Goal: Transaction & Acquisition: Purchase product/service

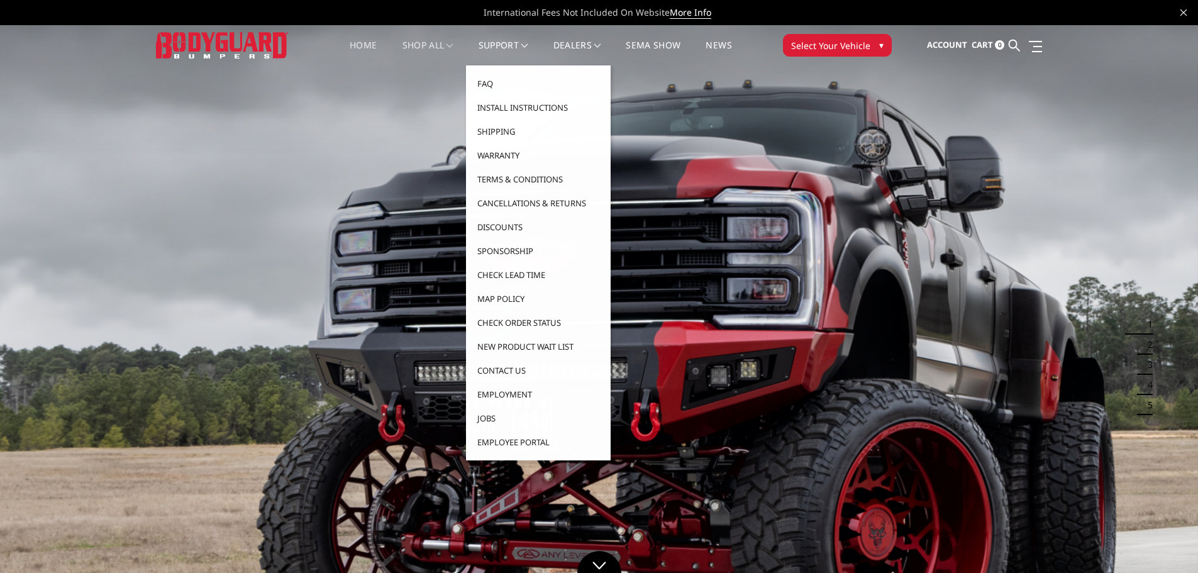
click at [426, 42] on link "shop all" at bounding box center [427, 53] width 51 height 25
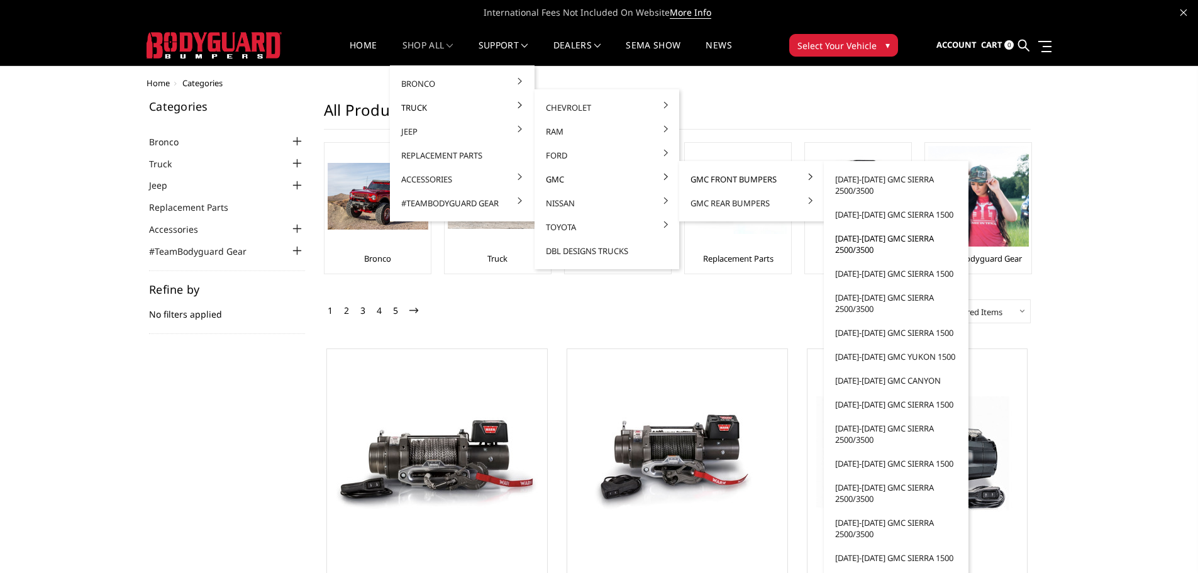
click at [867, 249] on link "[DATE]-[DATE] GMC Sierra 2500/3500" at bounding box center [896, 243] width 135 height 35
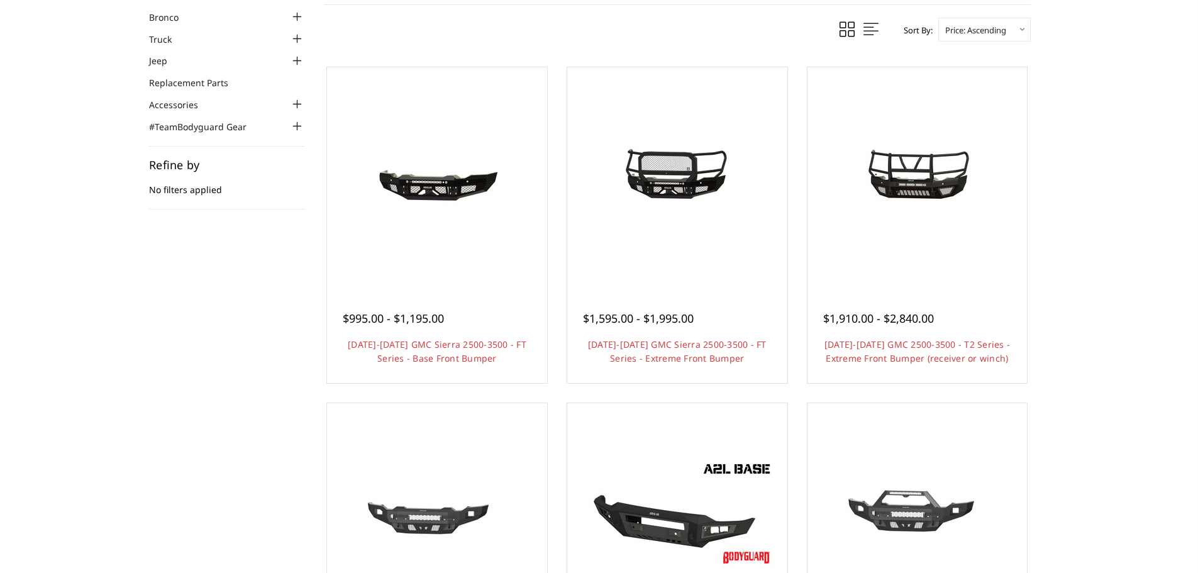
scroll to position [126, 0]
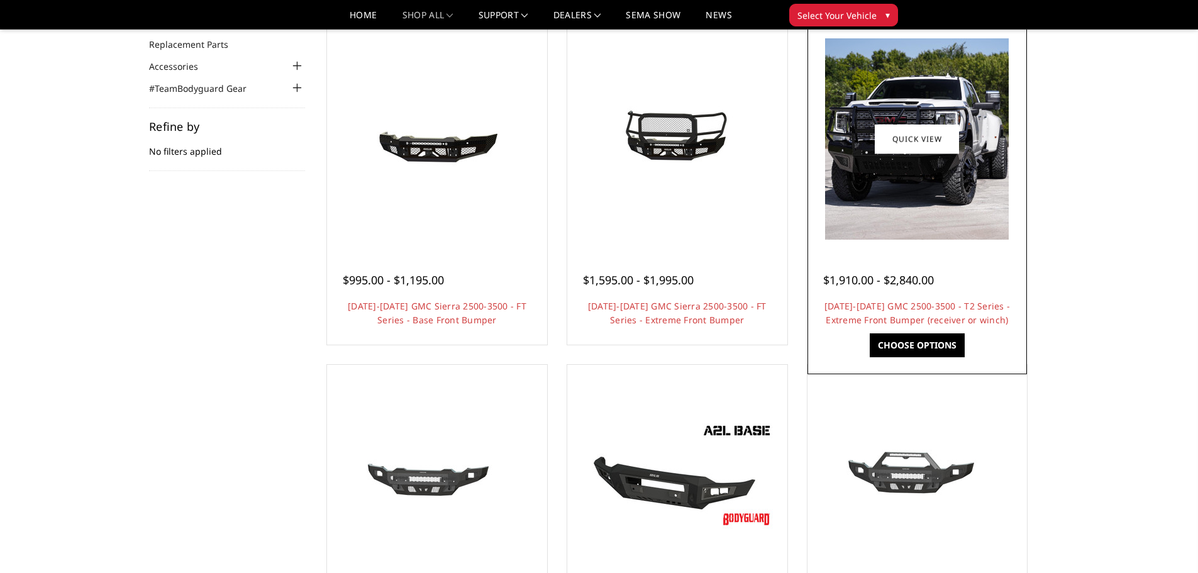
click at [938, 179] on img at bounding box center [917, 138] width 184 height 201
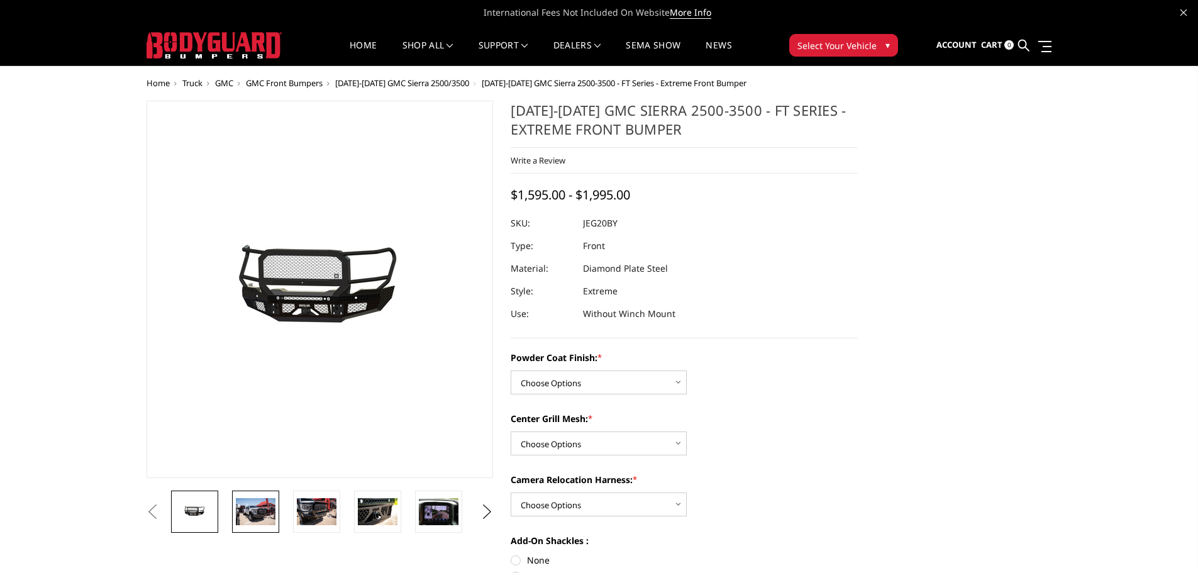
click at [261, 516] on img at bounding box center [256, 511] width 40 height 26
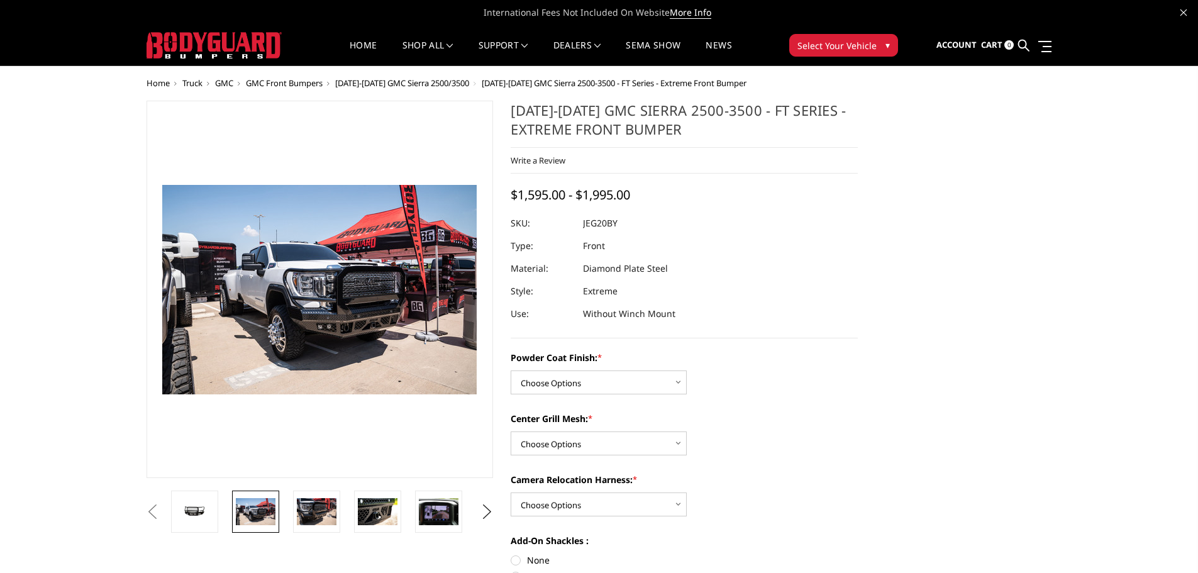
click at [366, 208] on img at bounding box center [343, 283] width 805 height 537
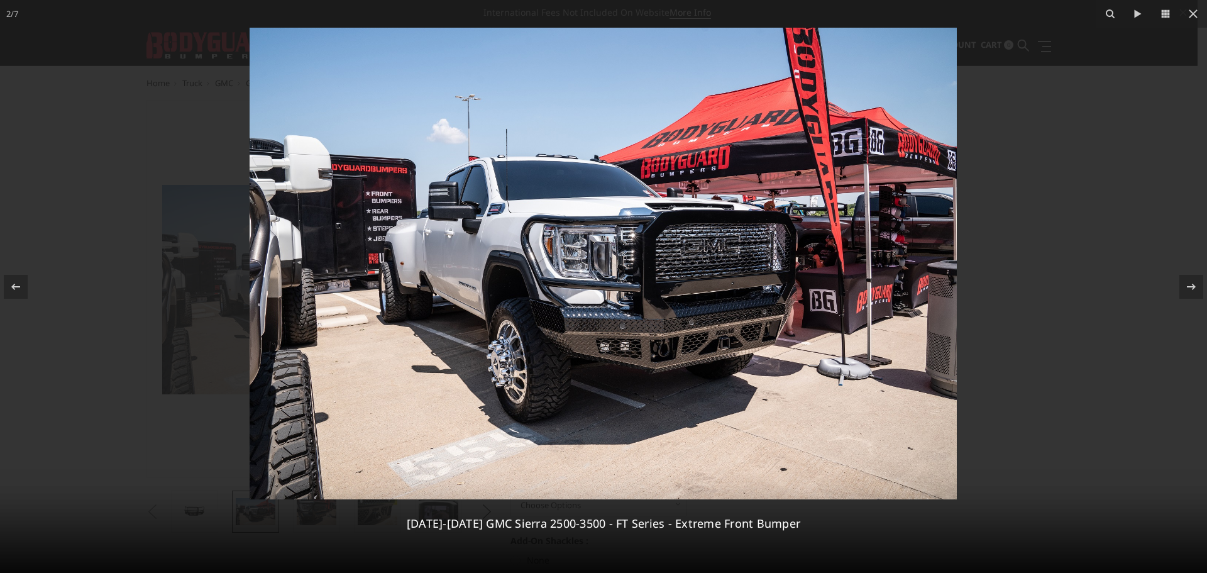
drag, startPoint x: 1195, startPoint y: 11, endPoint x: 1153, endPoint y: 57, distance: 62.3
click at [1195, 11] on icon at bounding box center [1193, 13] width 9 height 9
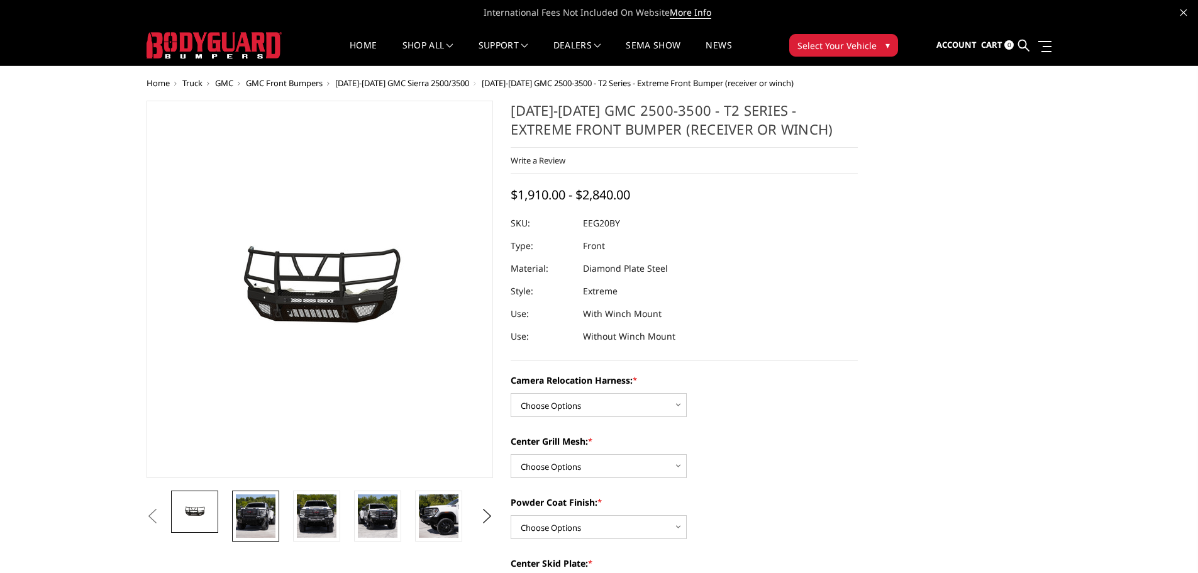
click at [258, 512] on img at bounding box center [256, 515] width 40 height 43
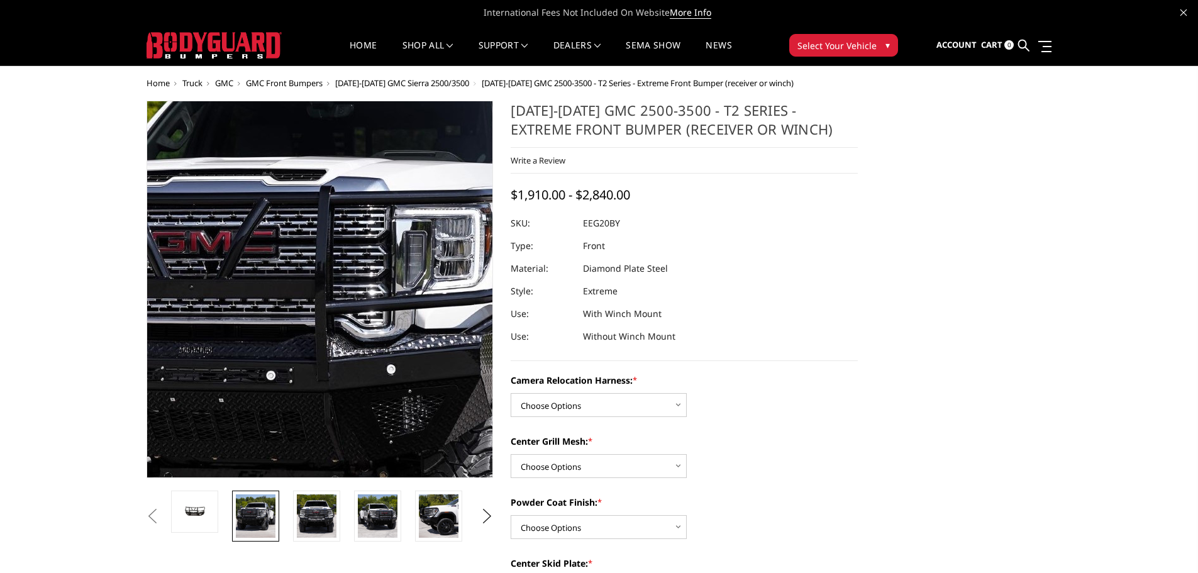
drag, startPoint x: 321, startPoint y: 263, endPoint x: 267, endPoint y: 287, distance: 59.7
click at [267, 287] on img at bounding box center [319, 318] width 734 height 805
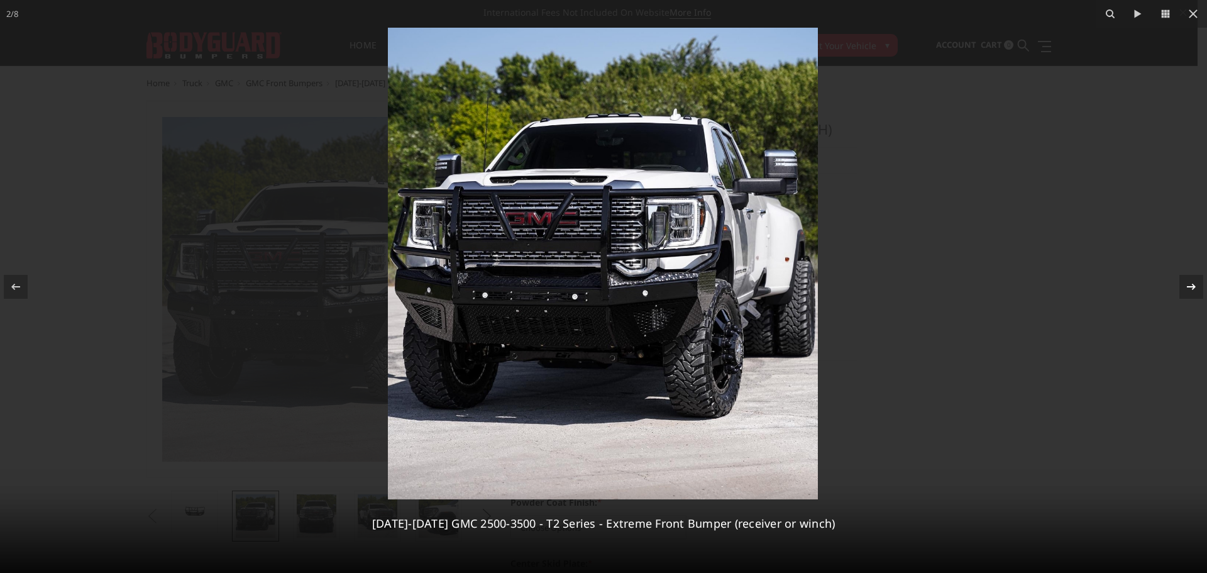
click at [1187, 285] on icon at bounding box center [1191, 286] width 15 height 15
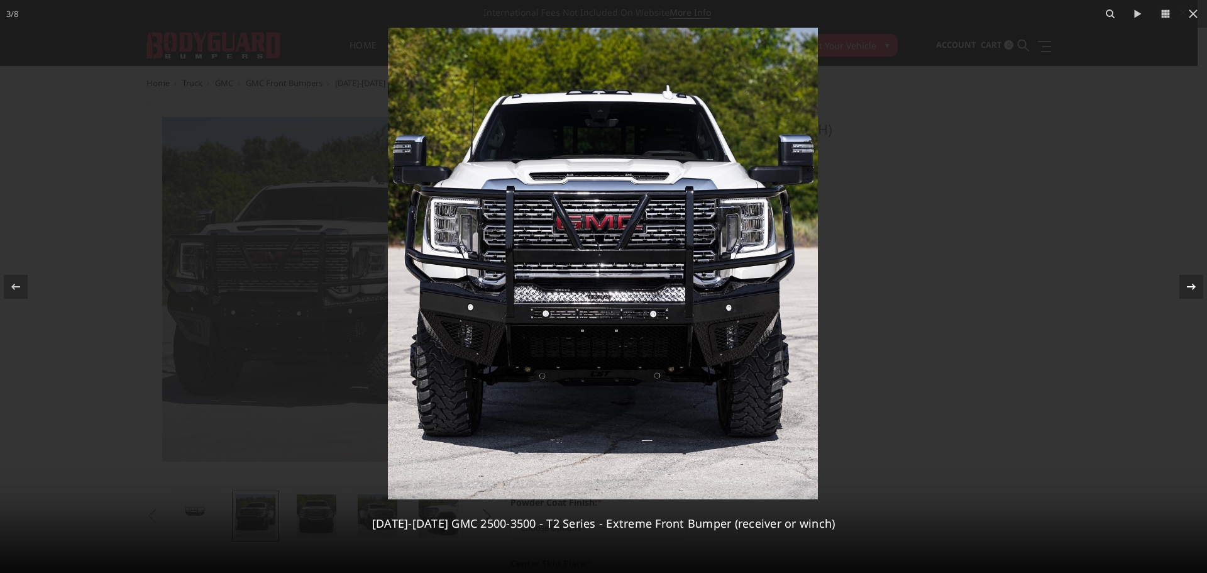
click at [1192, 287] on icon at bounding box center [1191, 286] width 15 height 15
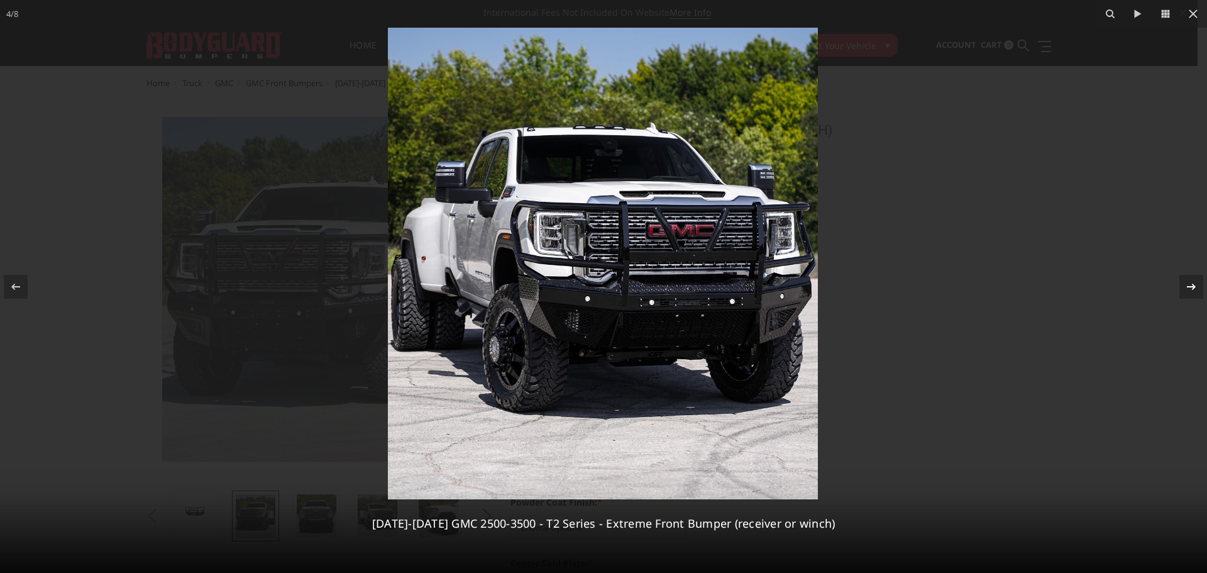
click at [1191, 284] on icon at bounding box center [1191, 286] width 15 height 15
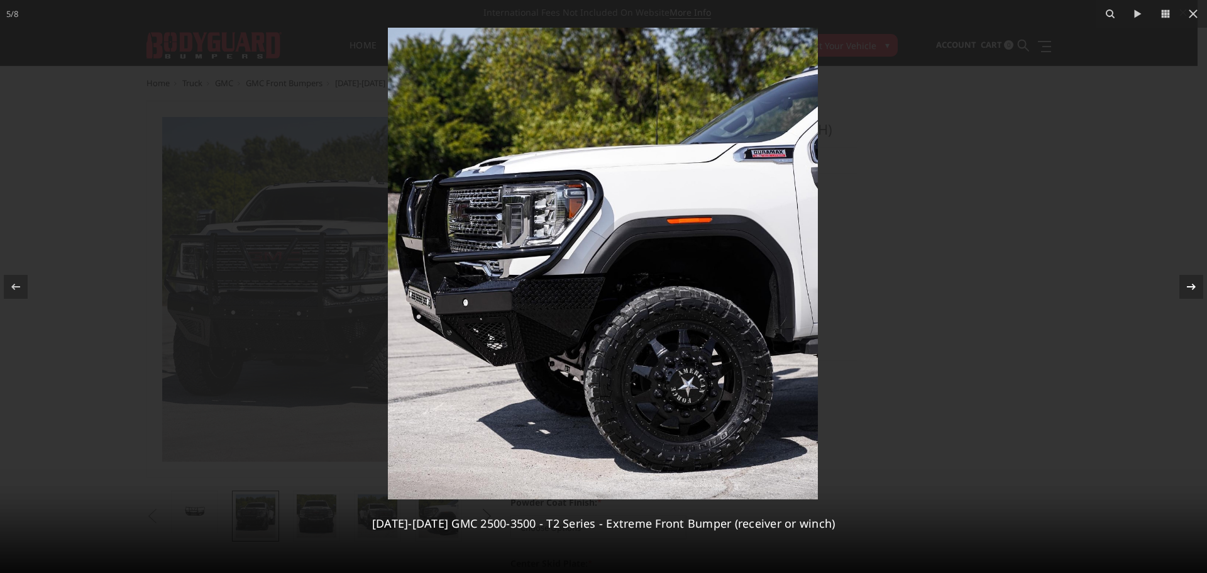
click at [1190, 284] on icon at bounding box center [1191, 286] width 15 height 15
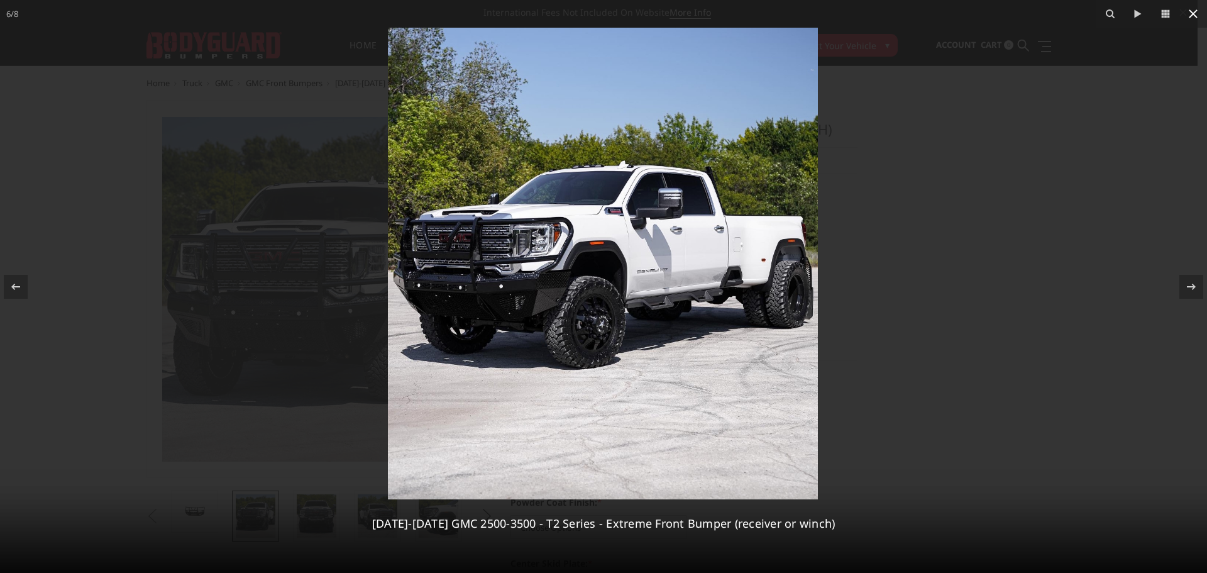
click at [1189, 13] on icon at bounding box center [1193, 13] width 15 height 15
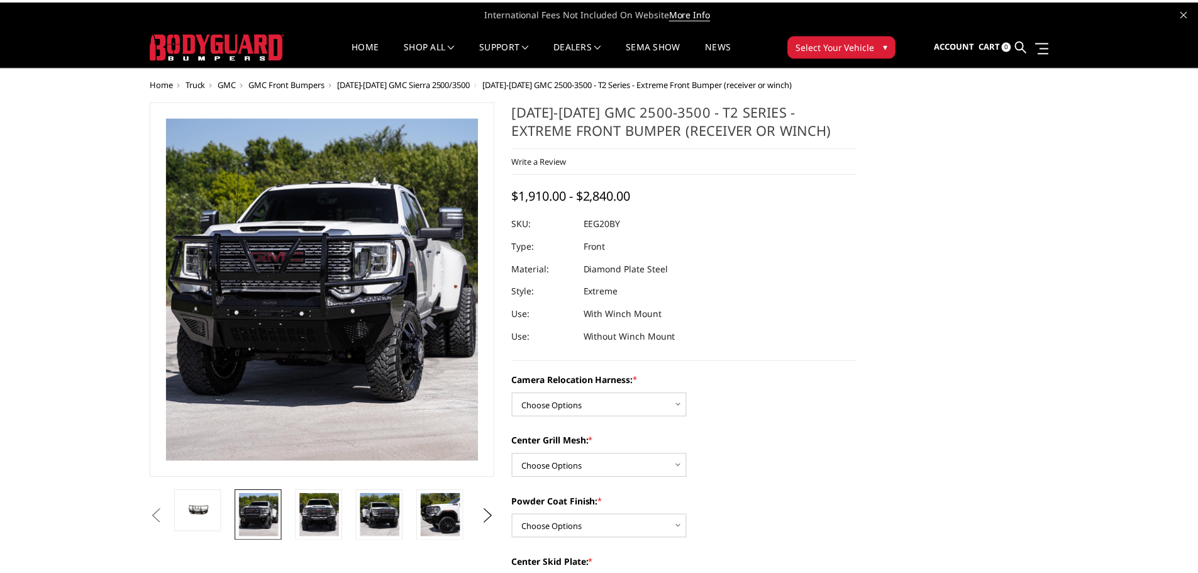
scroll to position [0, 180]
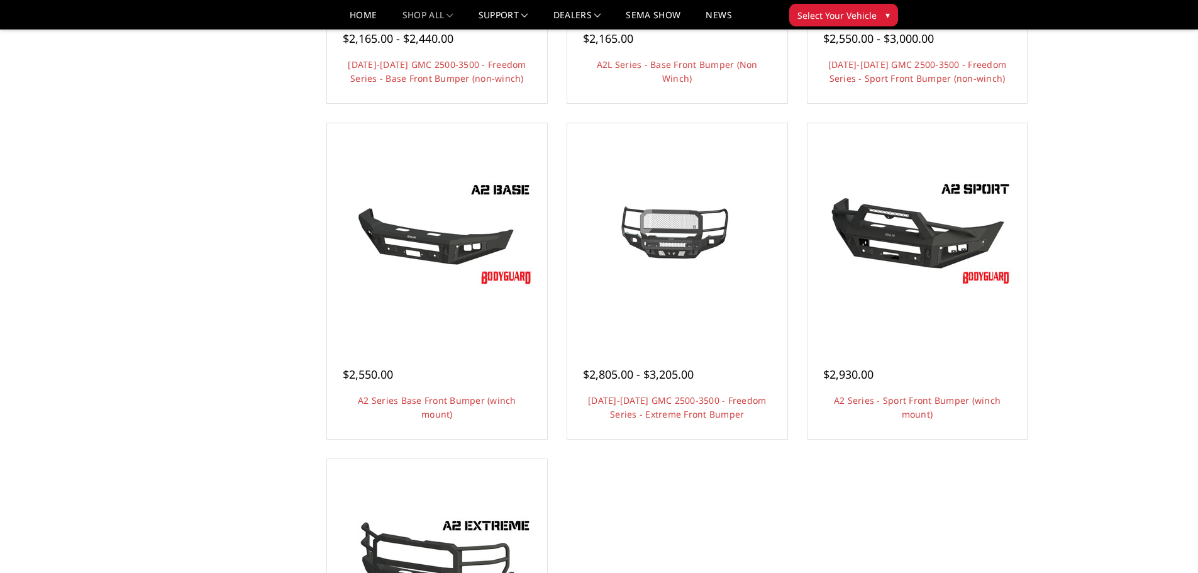
scroll to position [755, 0]
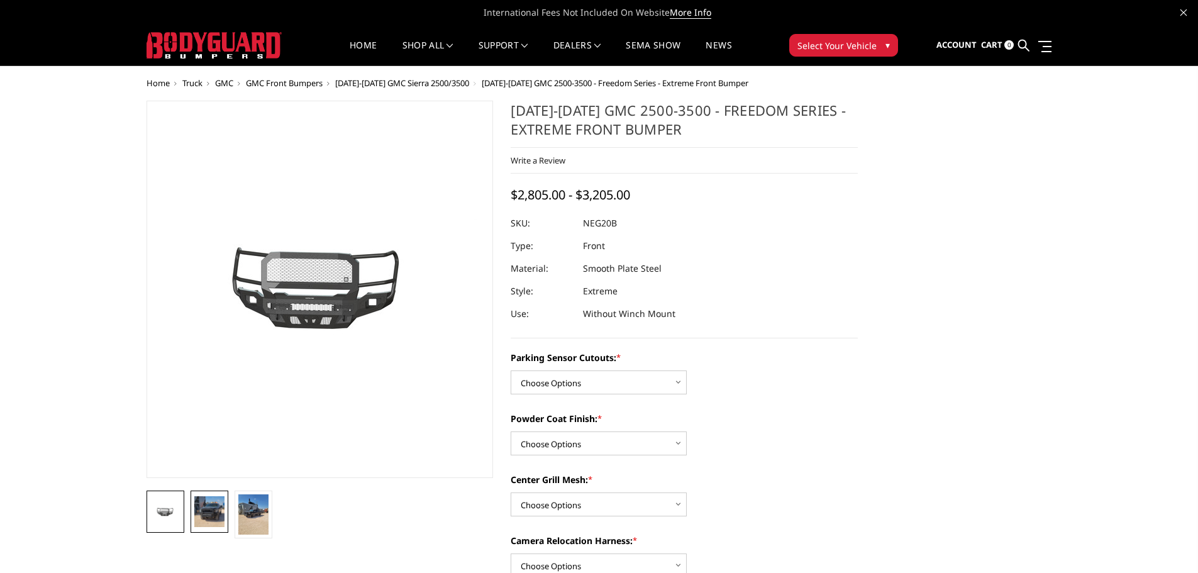
click at [201, 517] on img at bounding box center [209, 511] width 30 height 30
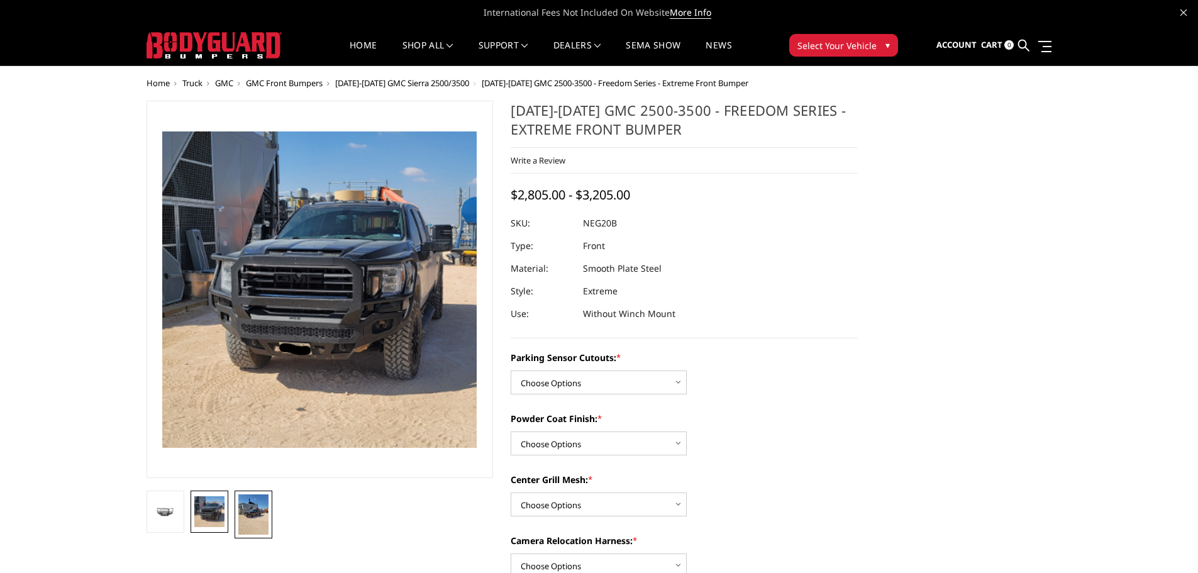
click at [245, 517] on img at bounding box center [253, 514] width 30 height 40
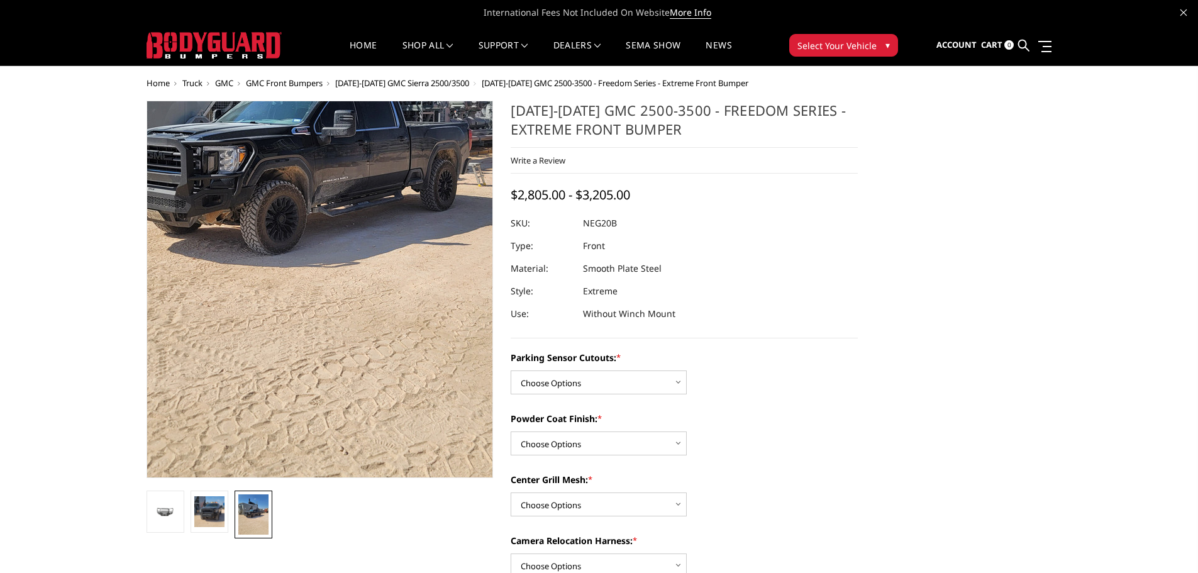
drag, startPoint x: 331, startPoint y: 378, endPoint x: 245, endPoint y: 211, distance: 187.9
click at [245, 211] on img at bounding box center [312, 189] width 604 height 805
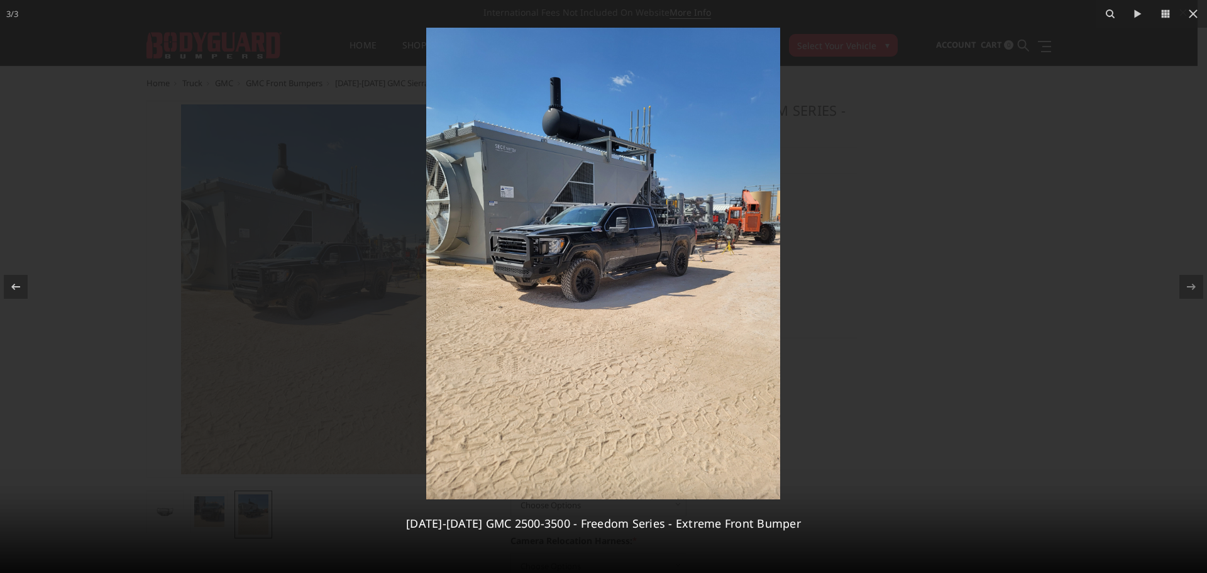
drag, startPoint x: 584, startPoint y: 283, endPoint x: 634, endPoint y: 291, distance: 51.0
click at [634, 289] on img at bounding box center [603, 264] width 354 height 472
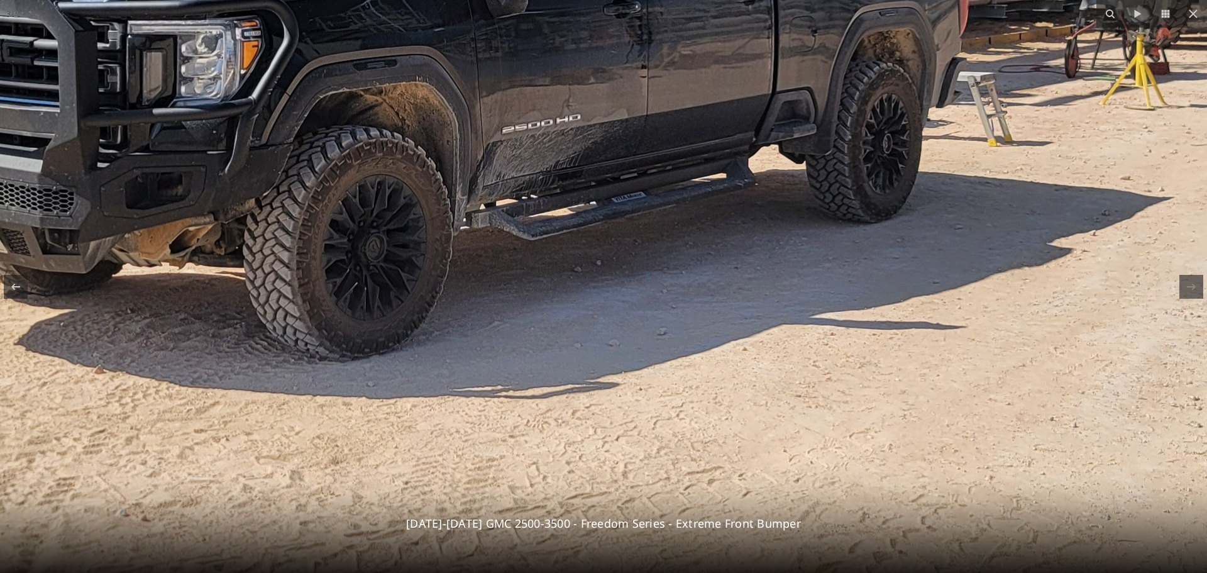
click at [635, 294] on img at bounding box center [468, 154] width 1886 height 2515
click at [874, 238] on img at bounding box center [468, 154] width 1886 height 2515
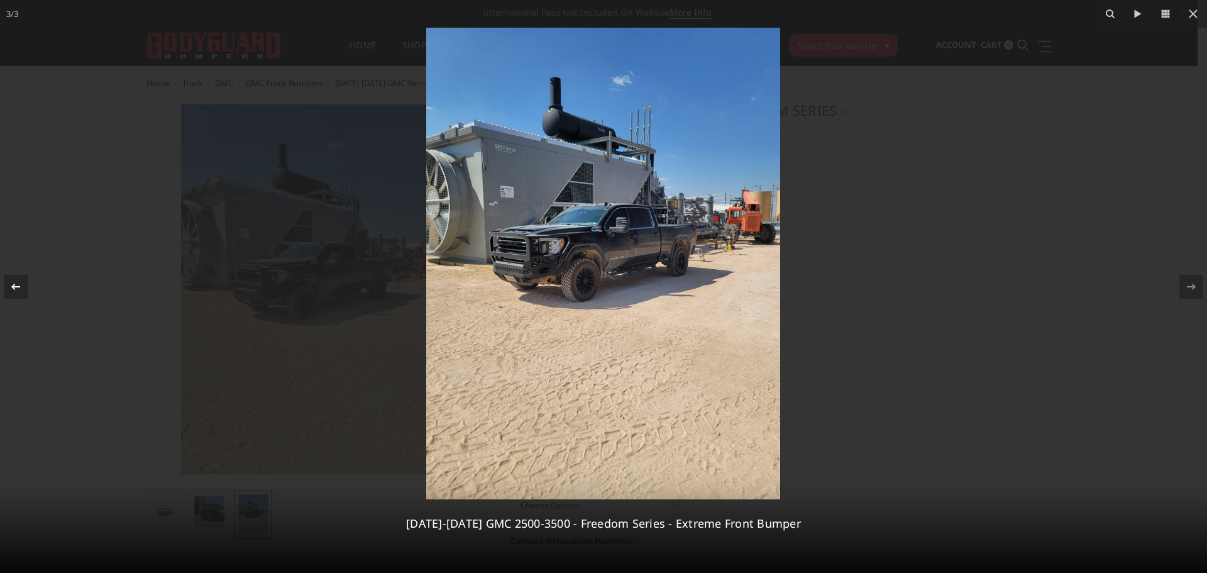
click at [16, 287] on icon at bounding box center [15, 286] width 15 height 15
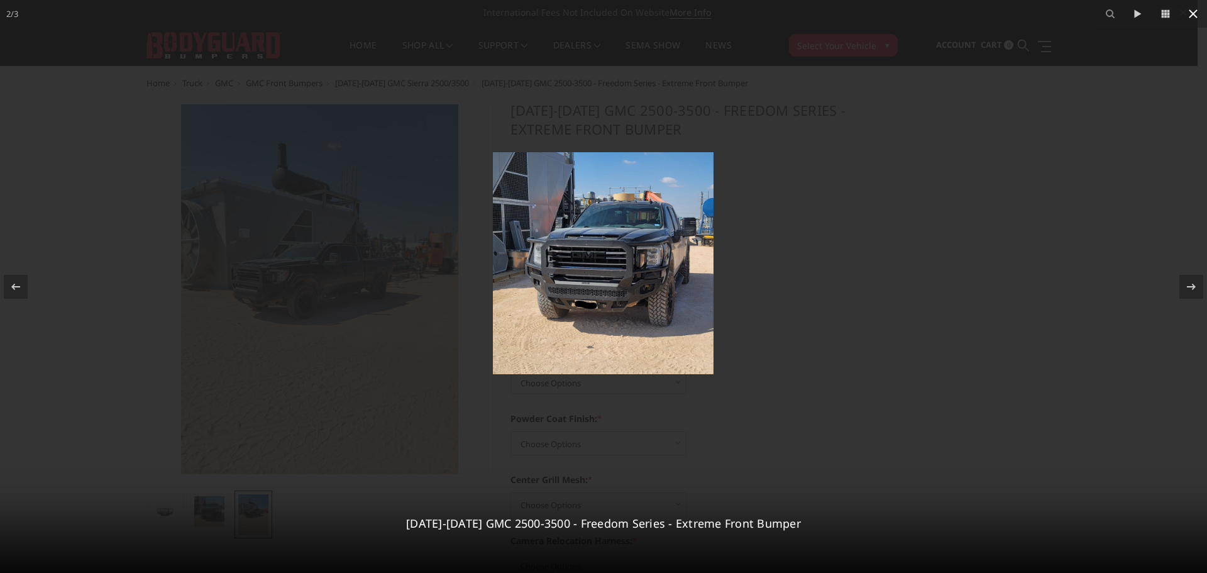
click at [1192, 13] on icon at bounding box center [1193, 13] width 9 height 9
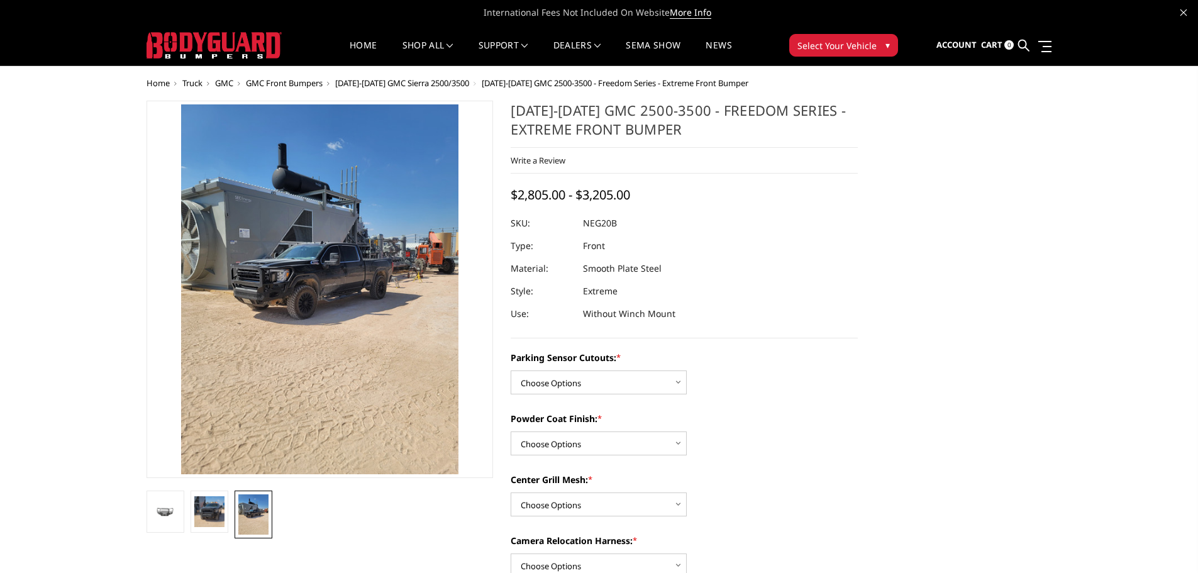
scroll to position [63, 0]
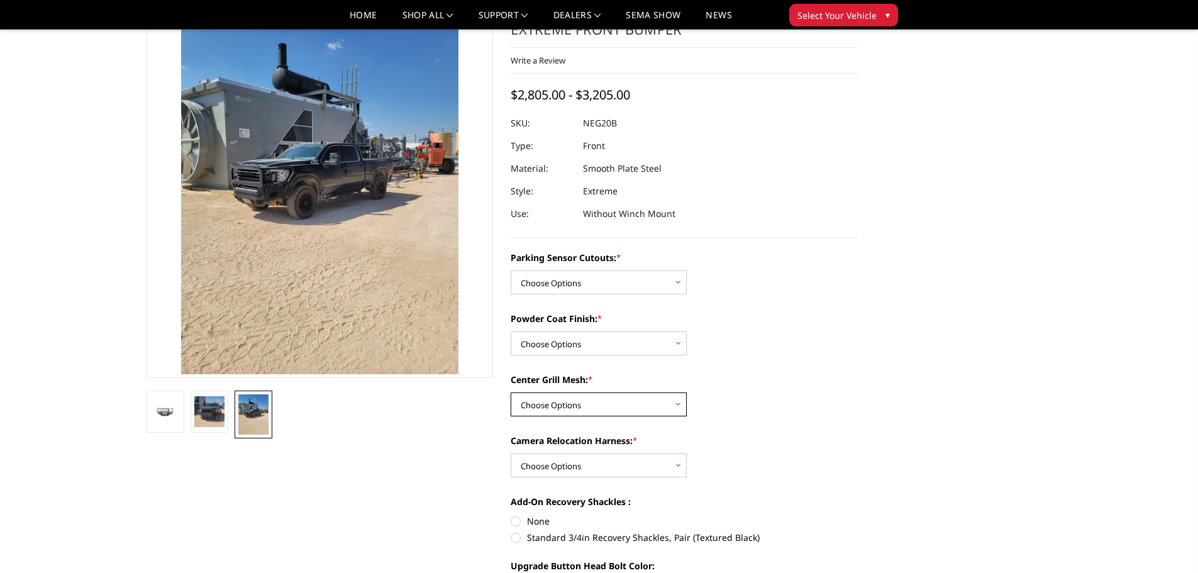
click at [587, 408] on select "Choose Options WITH Expanded Metal in Center Grill WITHOUT Expanded Metal in Ce…" at bounding box center [599, 404] width 176 height 24
select select "2885"
click at [511, 392] on select "Choose Options WITH Expanded Metal in Center Grill WITHOUT Expanded Metal in Ce…" at bounding box center [599, 404] width 176 height 24
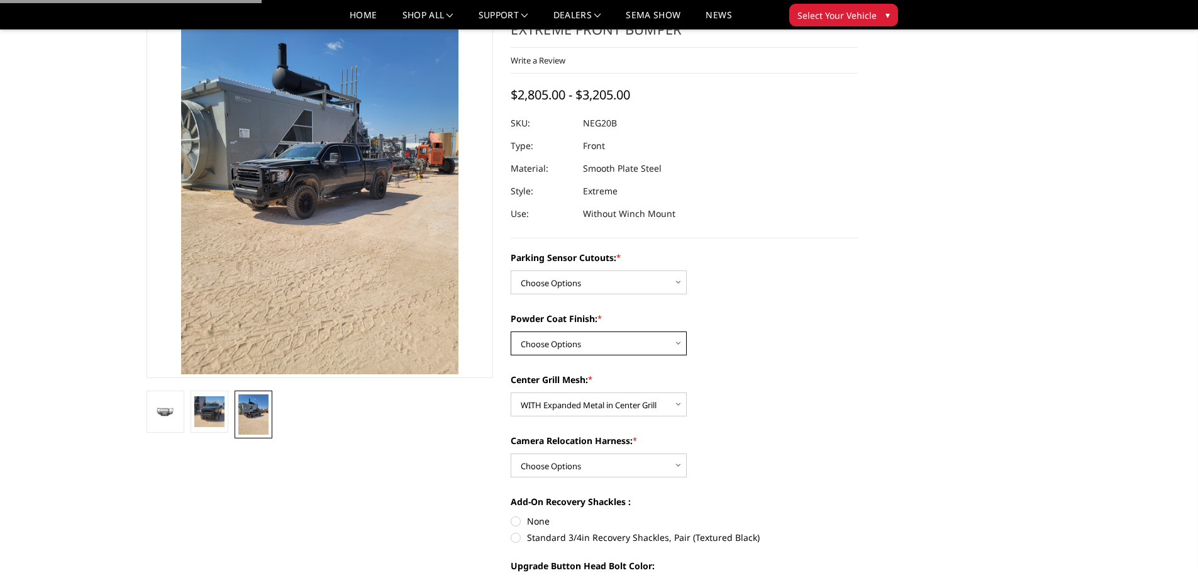
click at [578, 334] on select "Choose Options Bare Metal Texture Black Powder Coat" at bounding box center [599, 343] width 176 height 24
select select "2884"
click at [511, 331] on select "Choose Options Bare Metal Texture Black Powder Coat" at bounding box center [599, 343] width 176 height 24
click at [579, 280] on select "Choose Options No - Without Parking Sensor Cutouts Yes - With Parking Sensor Cu…" at bounding box center [599, 282] width 176 height 24
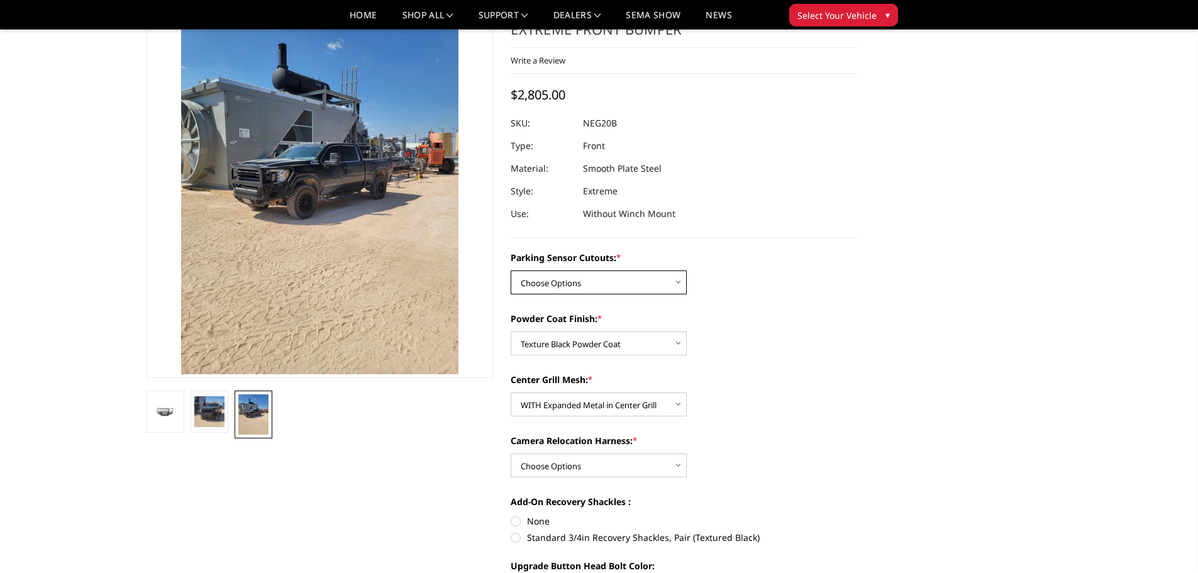
select select "2882"
click at [511, 270] on select "Choose Options No - Without Parking Sensor Cutouts Yes - With Parking Sensor Cu…" at bounding box center [599, 282] width 176 height 24
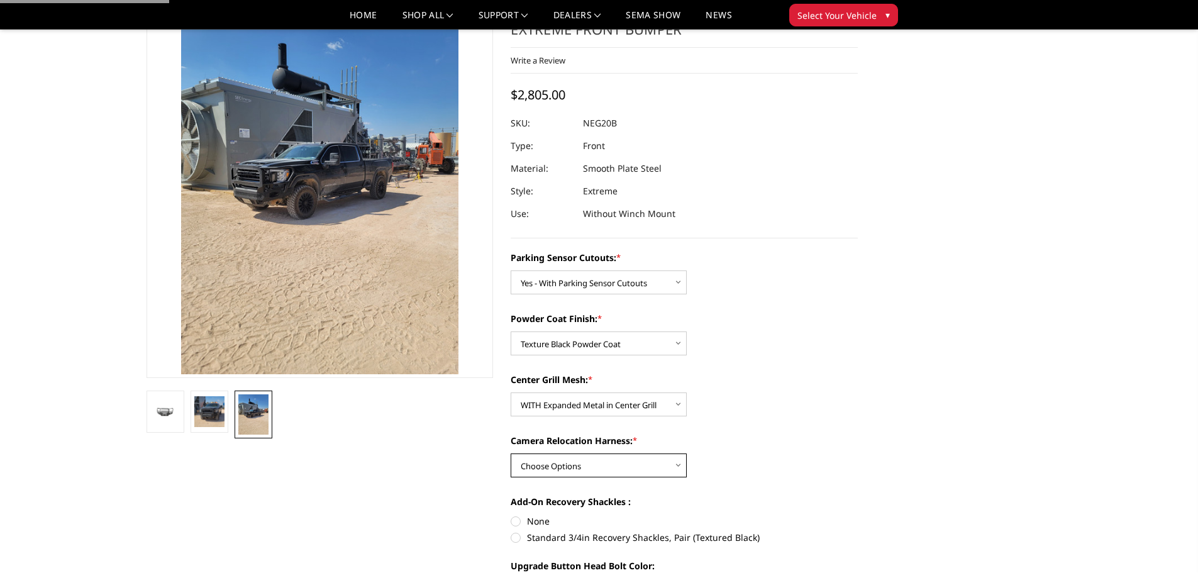
click at [559, 463] on select "Choose Options WITH Camera Relocation Harness WITHOUT Camera Relocation Harness" at bounding box center [599, 465] width 176 height 24
select select "2887"
click at [511, 453] on select "Choose Options WITH Camera Relocation Harness WITHOUT Camera Relocation Harness" at bounding box center [599, 465] width 176 height 24
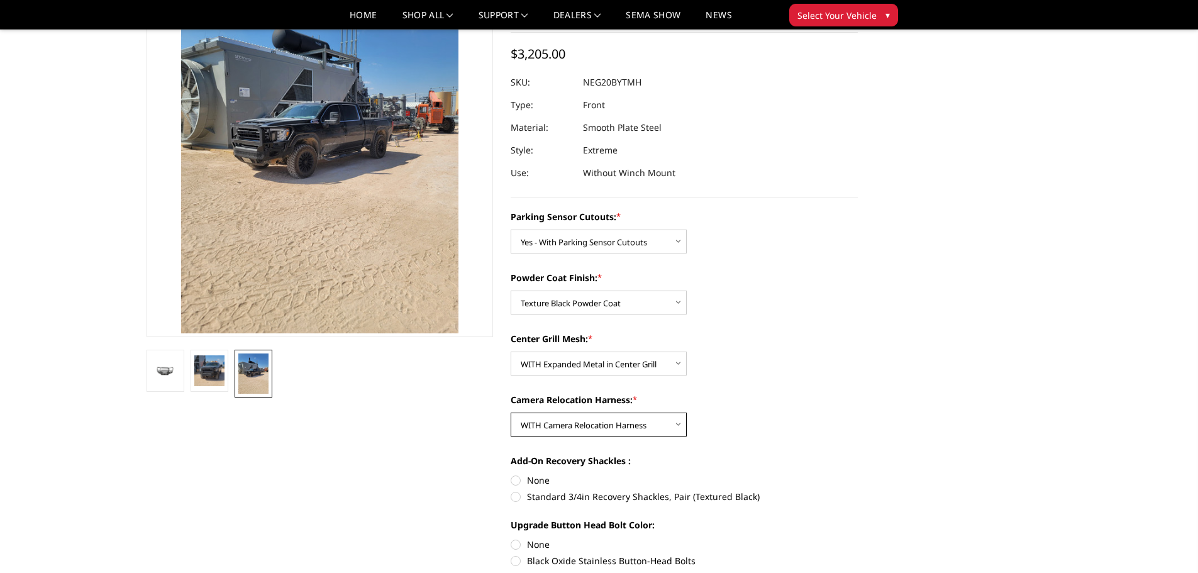
scroll to position [126, 0]
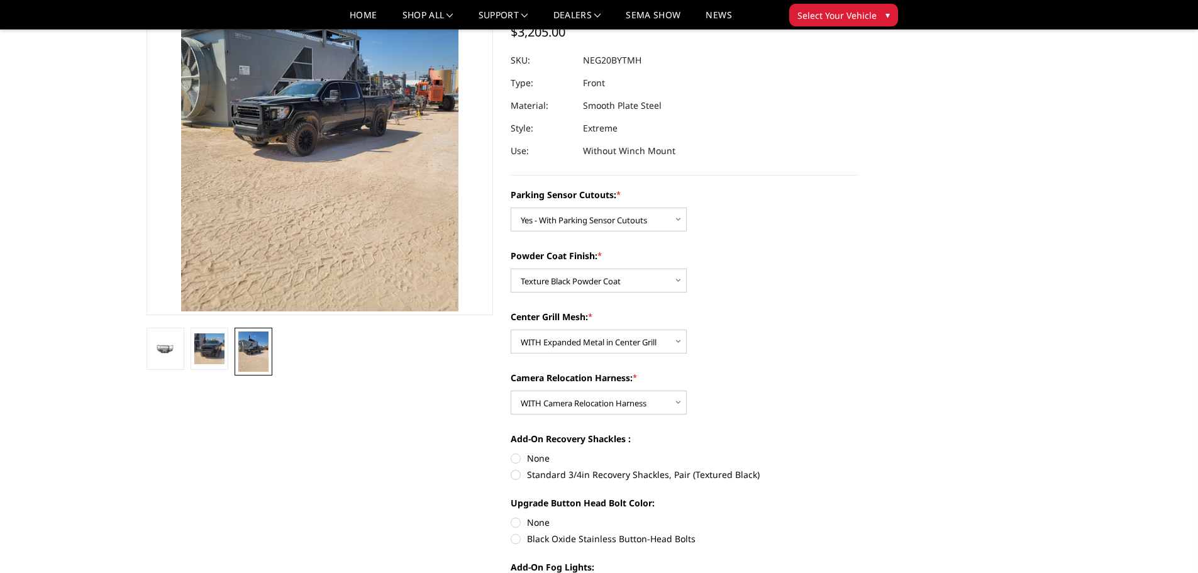
click at [534, 475] on label "Standard 3/4in Recovery Shackles, Pair (Textured Black)" at bounding box center [684, 474] width 347 height 13
click at [858, 452] on input "Standard 3/4in Recovery Shackles, Pair (Textured Black)" at bounding box center [858, 451] width 1 height 1
radio input "true"
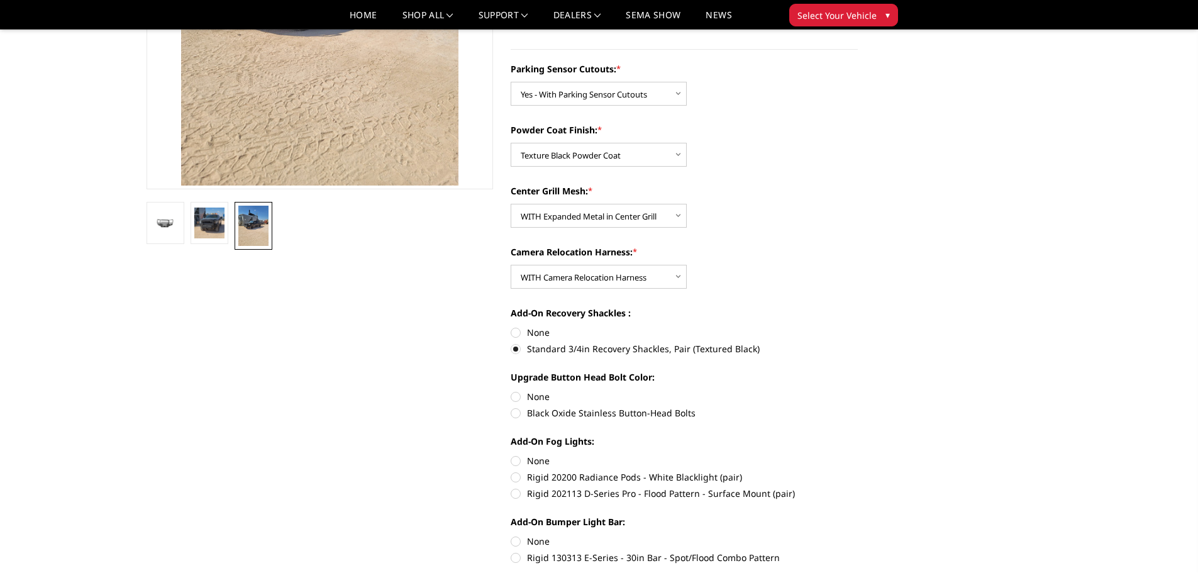
click at [567, 414] on label "Black Oxide Stainless Button-Head Bolts" at bounding box center [684, 412] width 347 height 13
click at [858, 390] on input "Black Oxide Stainless Button-Head Bolts" at bounding box center [858, 390] width 1 height 1
radio input "true"
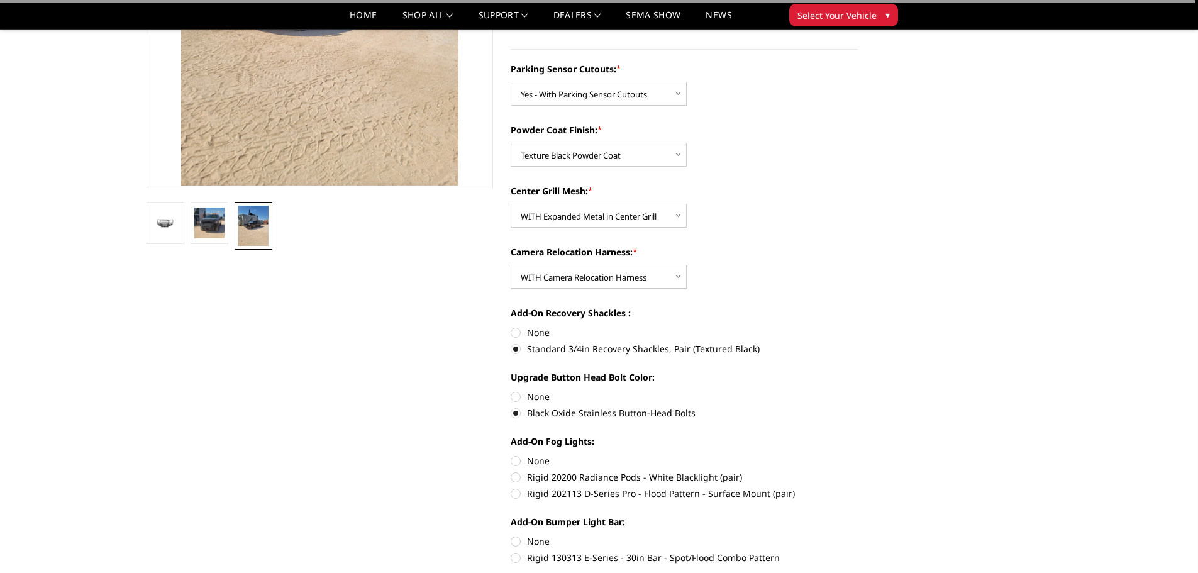
click at [524, 396] on label "None" at bounding box center [684, 396] width 347 height 13
click at [511, 390] on input "None" at bounding box center [511, 390] width 1 height 1
radio input "true"
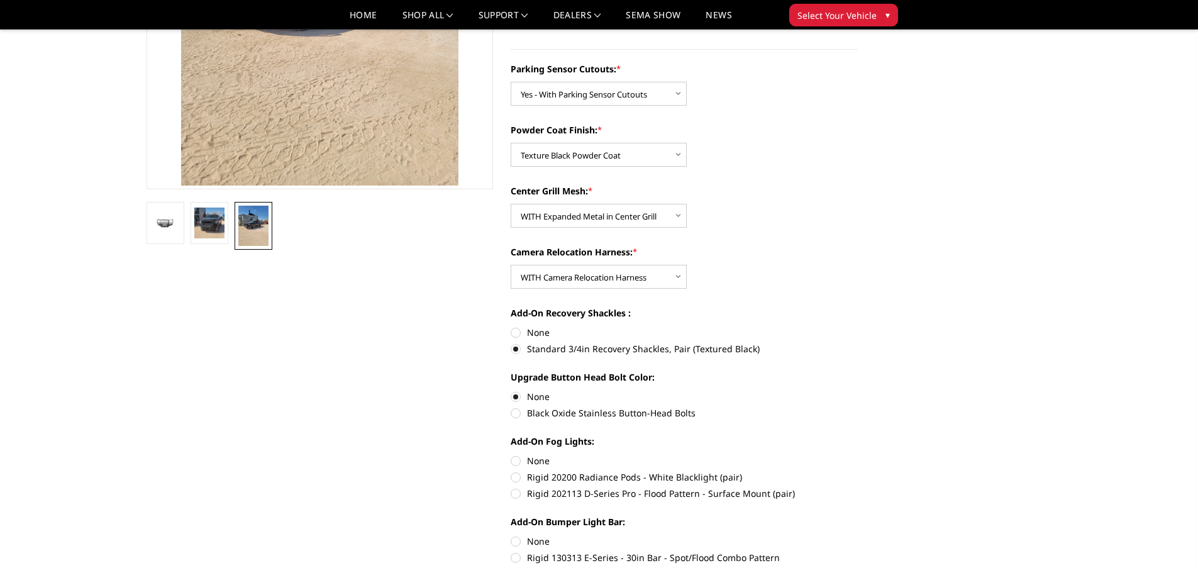
click at [541, 462] on label "None" at bounding box center [684, 460] width 347 height 13
click at [511, 455] on input "None" at bounding box center [511, 454] width 1 height 1
radio input "true"
click at [525, 541] on label "None" at bounding box center [684, 540] width 347 height 13
click at [511, 535] on input "None" at bounding box center [511, 534] width 1 height 1
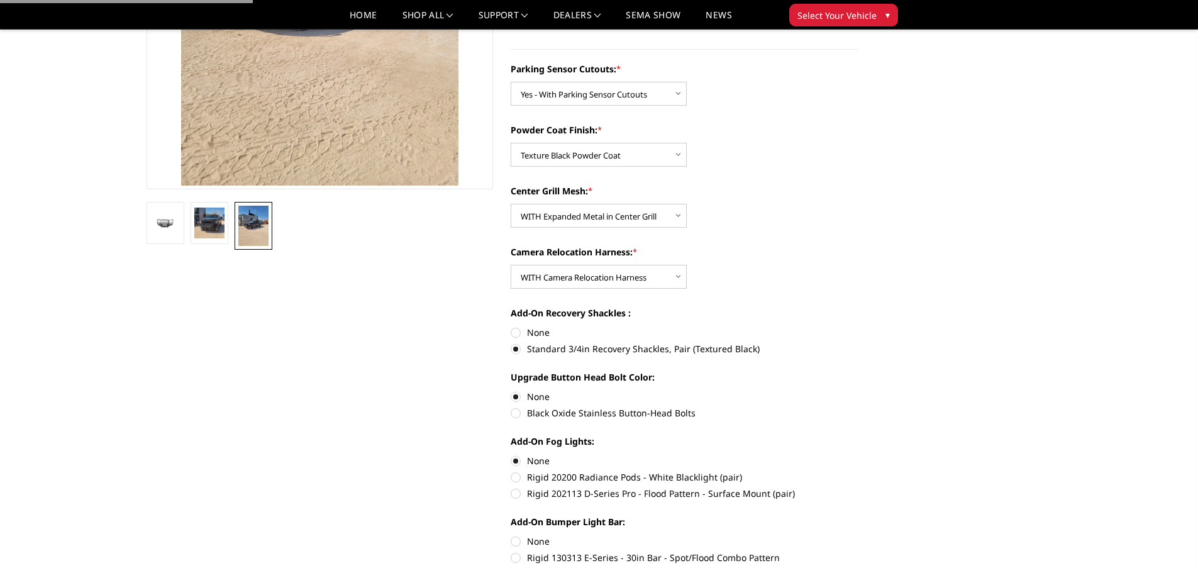
radio input "true"
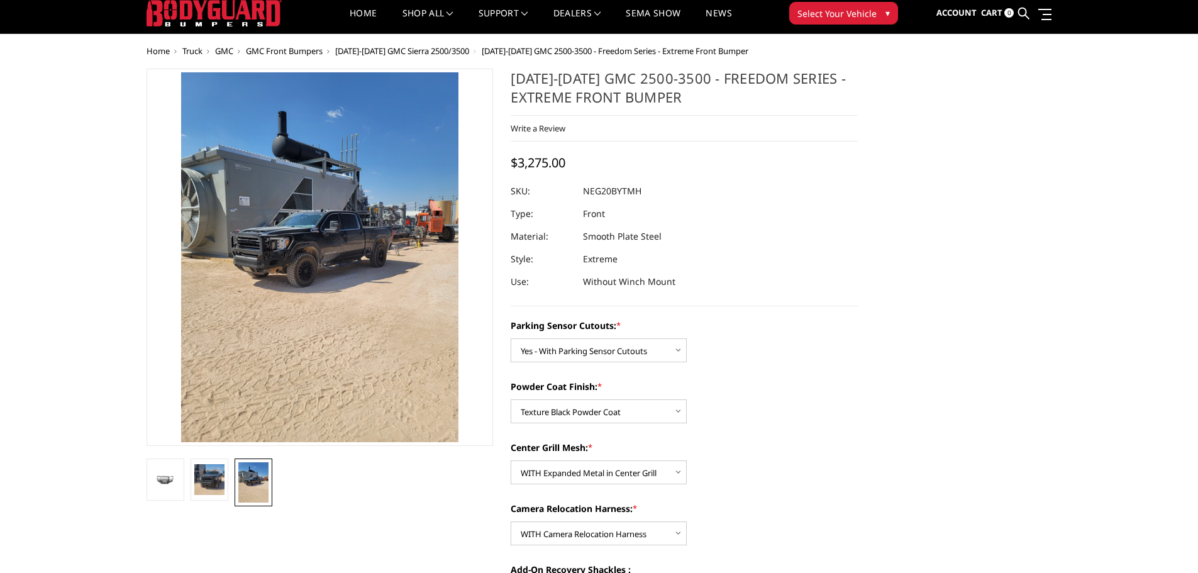
scroll to position [63, 0]
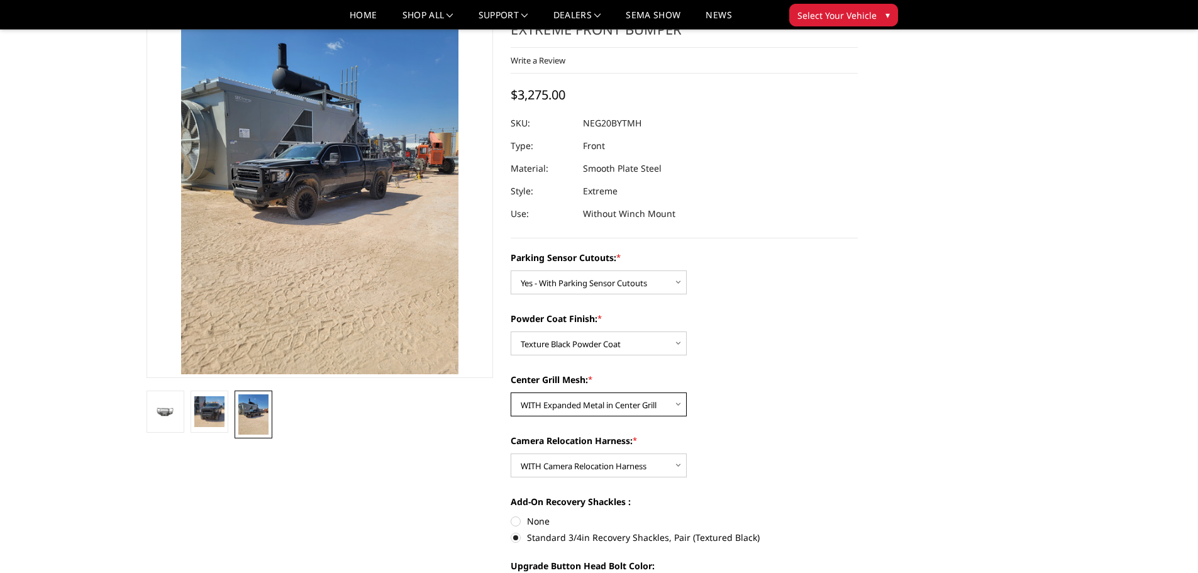
click at [607, 413] on select "Choose Options WITH Expanded Metal in Center Grill WITHOUT Expanded Metal in Ce…" at bounding box center [599, 404] width 176 height 24
click at [511, 392] on select "Choose Options WITH Expanded Metal in Center Grill WITHOUT Expanded Metal in Ce…" at bounding box center [599, 404] width 176 height 24
click at [589, 399] on select "Choose Options WITH Expanded Metal in Center Grill WITHOUT Expanded Metal in Ce…" at bounding box center [599, 404] width 176 height 24
click at [511, 392] on select "Choose Options WITH Expanded Metal in Center Grill WITHOUT Expanded Metal in Ce…" at bounding box center [599, 404] width 176 height 24
click at [625, 406] on select "Choose Options WITH Expanded Metal in Center Grill WITHOUT Expanded Metal in Ce…" at bounding box center [599, 404] width 176 height 24
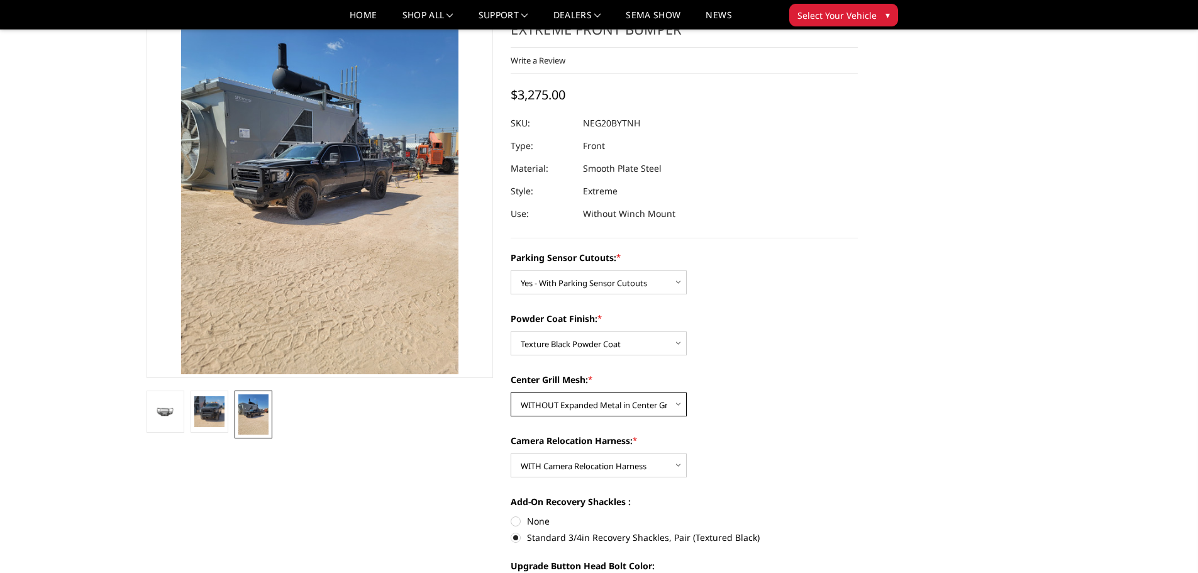
select select "2885"
click at [511, 392] on select "Choose Options WITH Expanded Metal in Center Grill WITHOUT Expanded Metal in Ce…" at bounding box center [599, 404] width 176 height 24
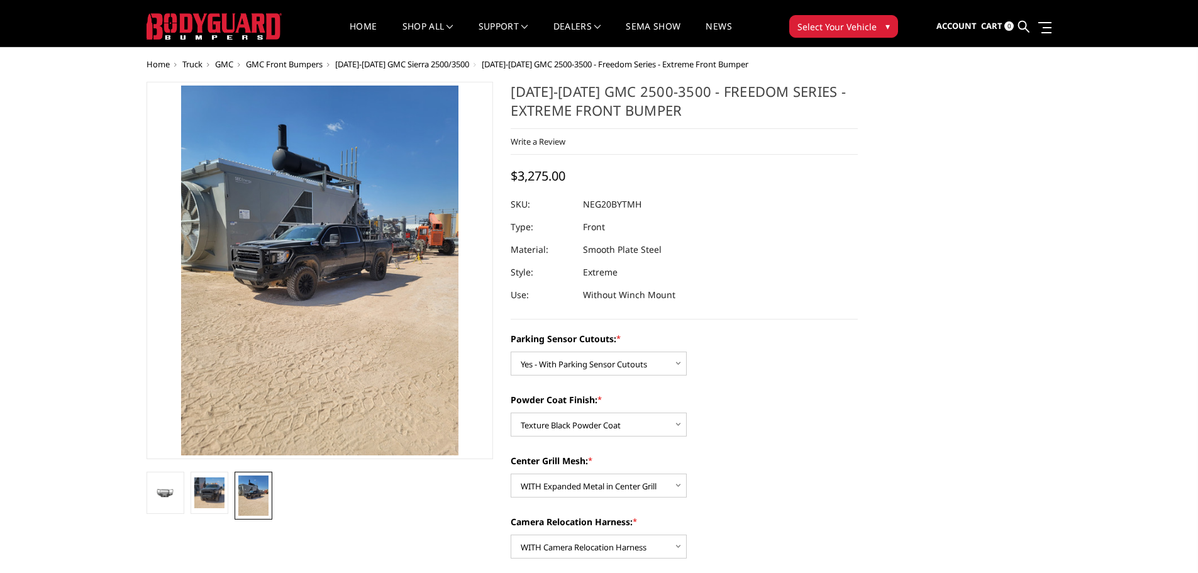
scroll to position [0, 0]
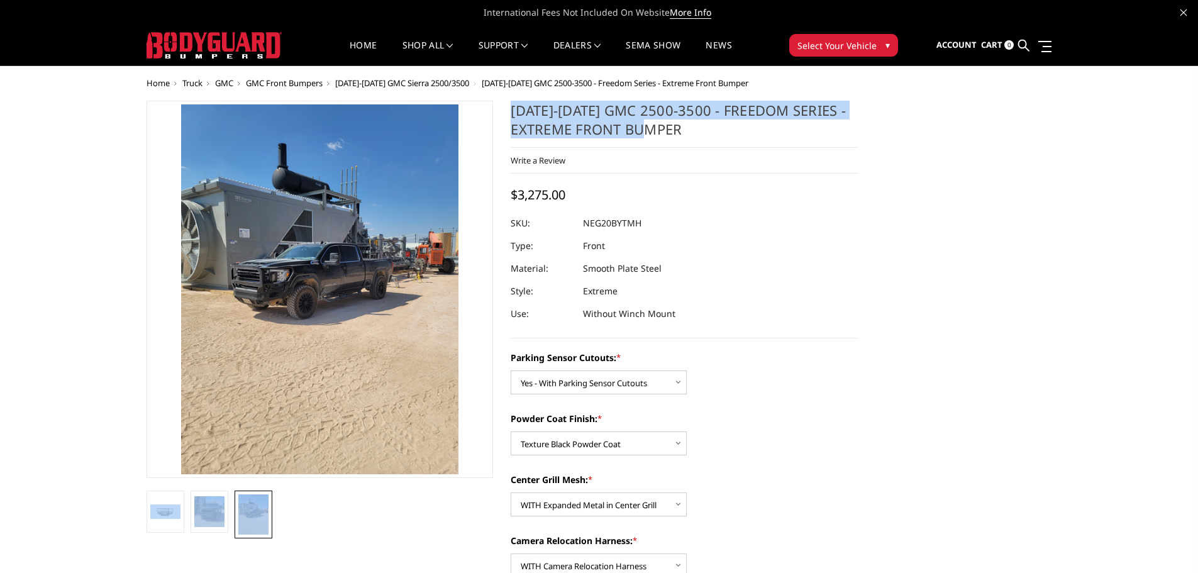
drag, startPoint x: 699, startPoint y: 136, endPoint x: 490, endPoint y: 112, distance: 210.1
click at [728, 105] on h1 "[DATE]-[DATE] GMC 2500-3500 - Freedom Series - Extreme Front Bumper" at bounding box center [684, 124] width 347 height 47
drag, startPoint x: 709, startPoint y: 109, endPoint x: 680, endPoint y: 133, distance: 37.4
click at [680, 133] on h1 "[DATE]-[DATE] GMC 2500-3500 - Freedom Series - Extreme Front Bumper" at bounding box center [684, 124] width 347 height 47
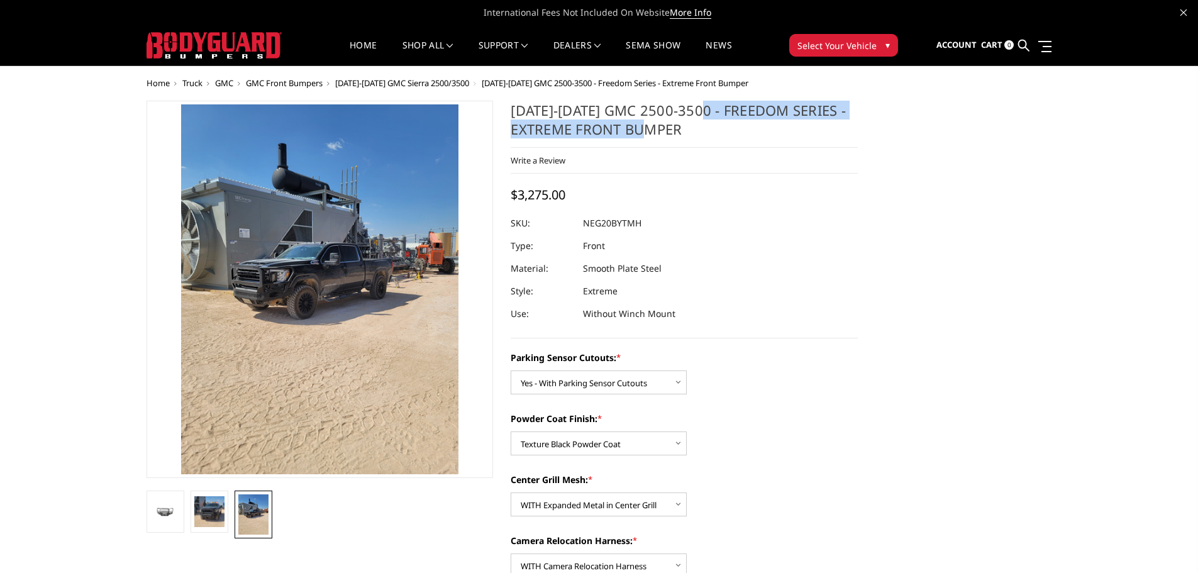
copy h1 "Freedom Series - Extreme Front Bumper"
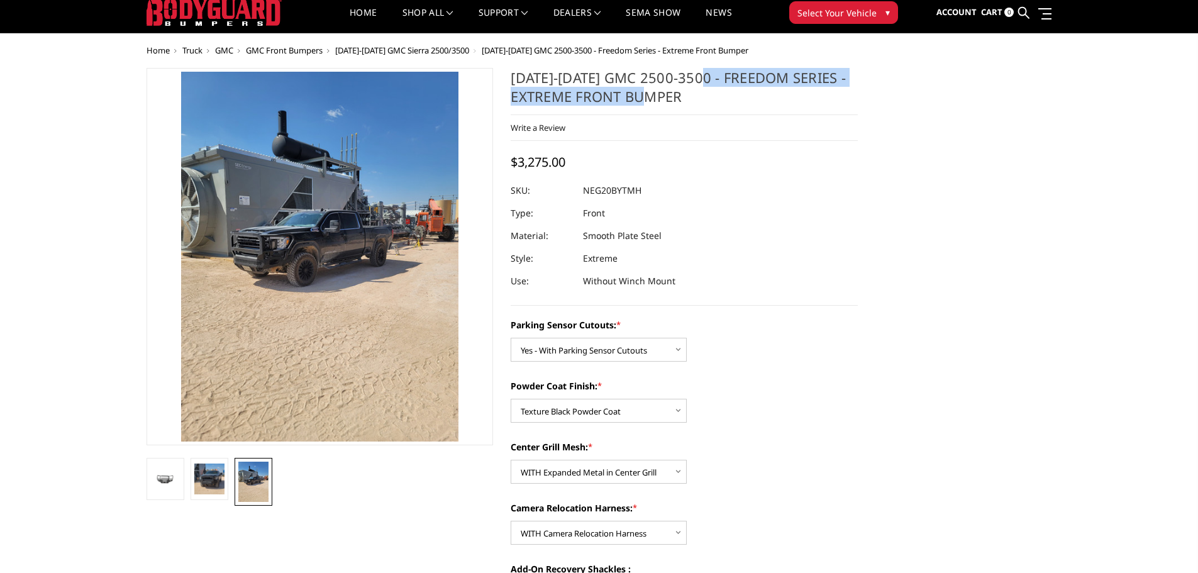
scroll to position [63, 0]
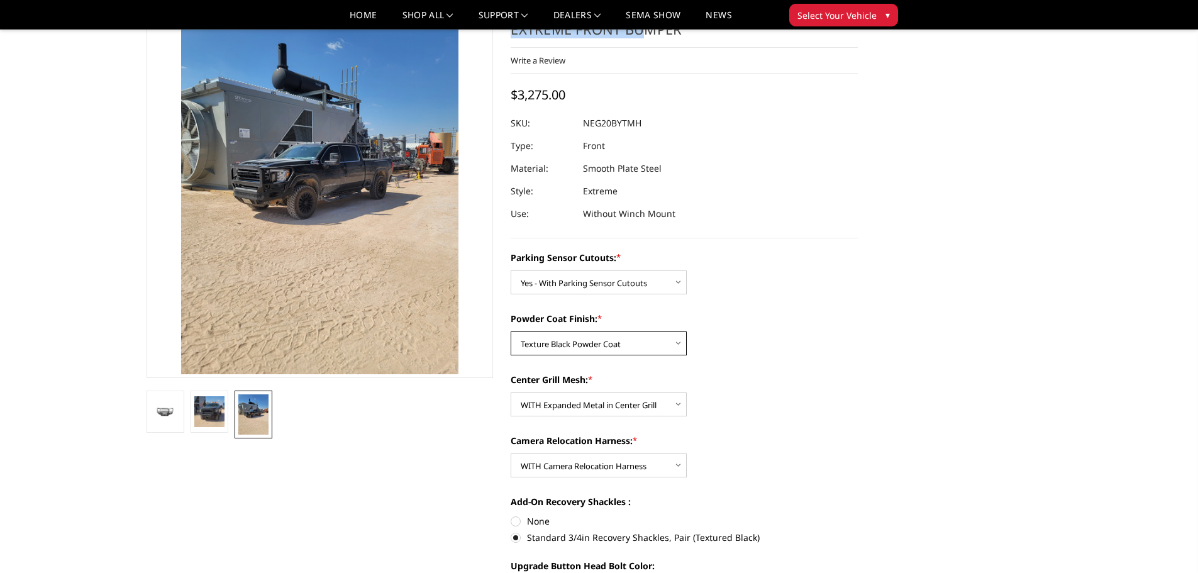
click at [639, 345] on select "Choose Options Bare Metal Texture Black Powder Coat" at bounding box center [599, 343] width 176 height 24
click at [511, 331] on select "Choose Options Bare Metal Texture Black Powder Coat" at bounding box center [599, 343] width 176 height 24
click at [655, 345] on select "Choose Options Bare Metal Texture Black Powder Coat" at bounding box center [599, 343] width 176 height 24
select select "2884"
click at [511, 331] on select "Choose Options Bare Metal Texture Black Powder Coat" at bounding box center [599, 343] width 176 height 24
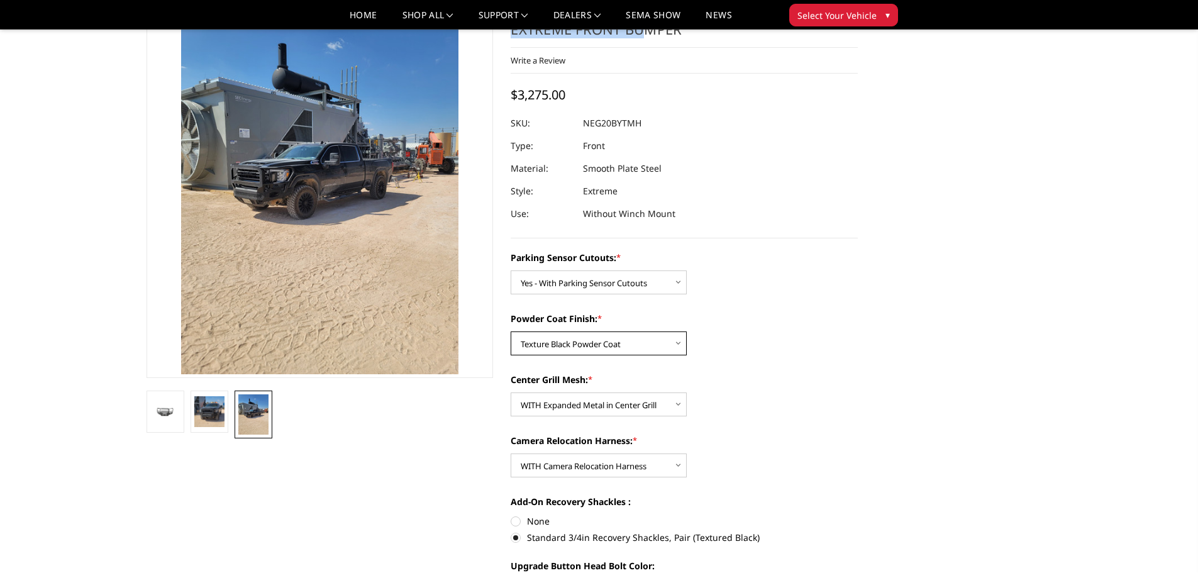
click at [634, 340] on select "Choose Options Bare Metal Texture Black Powder Coat" at bounding box center [599, 343] width 176 height 24
click at [511, 331] on select "Choose Options Bare Metal Texture Black Powder Coat" at bounding box center [599, 343] width 176 height 24
click at [615, 409] on select "Choose Options WITH Expanded Metal in Center Grill WITHOUT Expanded Metal in Ce…" at bounding box center [599, 404] width 176 height 24
click at [795, 411] on div "Center Grill Mesh: * Choose Options WITH Expanded Metal in Center Grill WITHOUT…" at bounding box center [684, 394] width 347 height 43
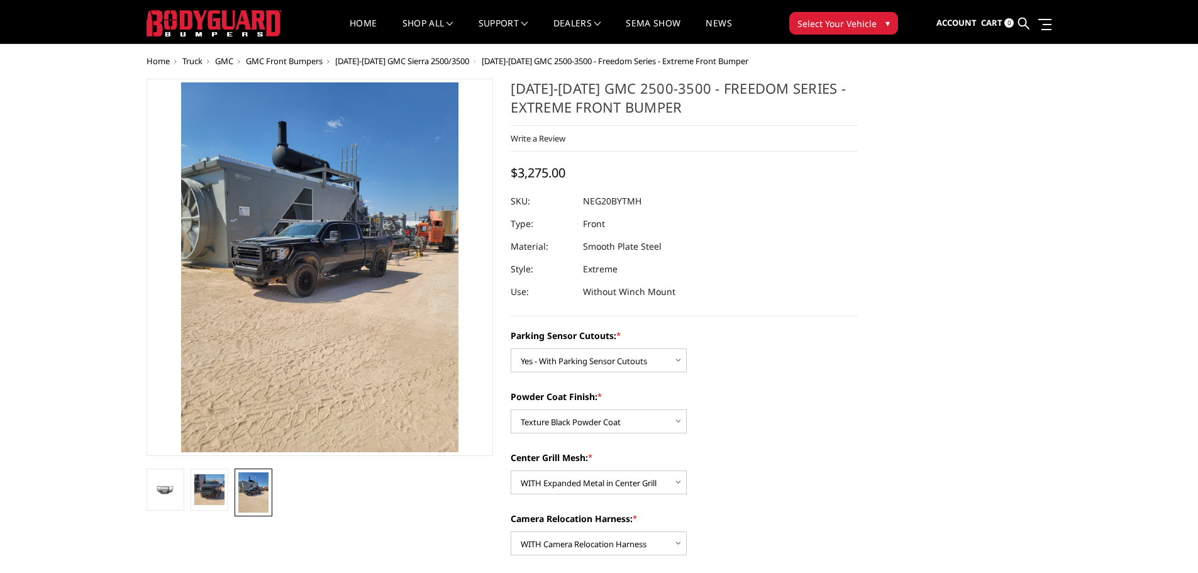
scroll to position [0, 0]
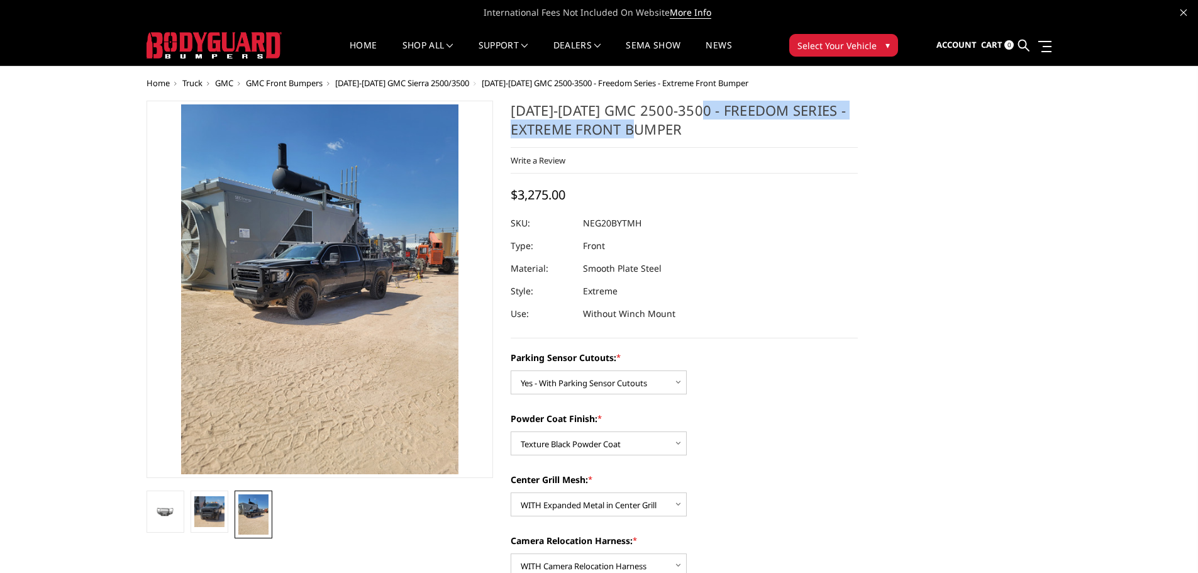
drag, startPoint x: 704, startPoint y: 108, endPoint x: 672, endPoint y: 137, distance: 43.6
click at [672, 137] on h1 "[DATE]-[DATE] GMC 2500-3500 - Freedom Series - Extreme Front Bumper" at bounding box center [684, 124] width 347 height 47
click at [677, 137] on h1 "[DATE]-[DATE] GMC 2500-3500 - Freedom Series - Extreme Front Bumper" at bounding box center [684, 124] width 347 height 47
click at [698, 106] on h1 "[DATE]-[DATE] GMC 2500-3500 - Freedom Series - Extreme Front Bumper" at bounding box center [684, 124] width 347 height 47
click at [704, 110] on h1 "[DATE]-[DATE] GMC 2500-3500 - Freedom Series - Extreme Front Bumper" at bounding box center [684, 124] width 347 height 47
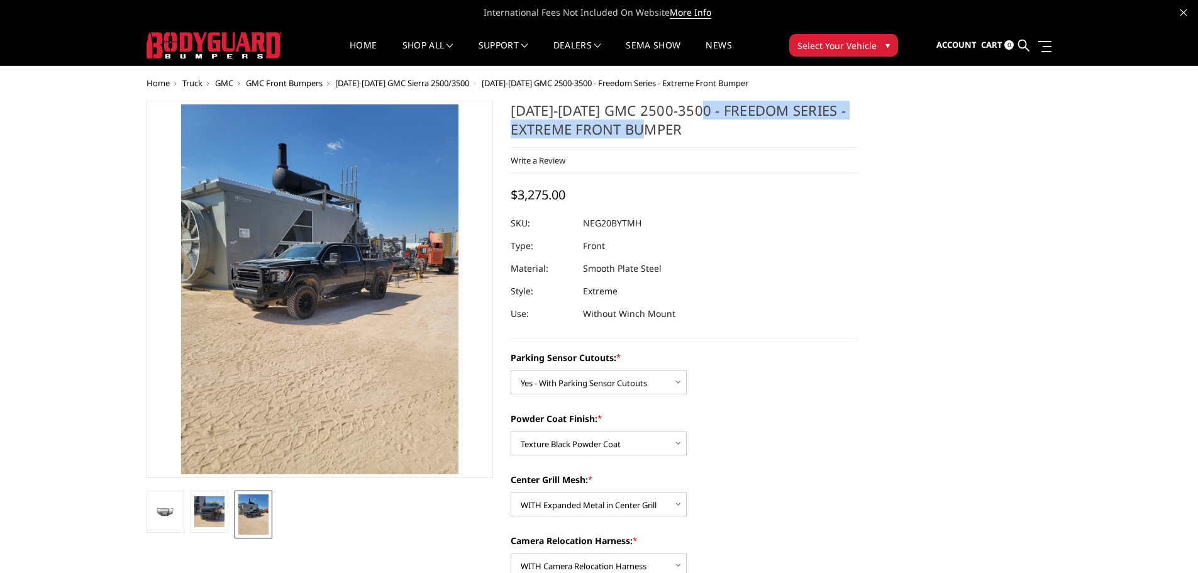
drag, startPoint x: 701, startPoint y: 109, endPoint x: 687, endPoint y: 131, distance: 26.9
click at [687, 131] on h1 "[DATE]-[DATE] GMC 2500-3500 - Freedom Series - Extreme Front Bumper" at bounding box center [684, 124] width 347 height 47
copy h1 "Freedom Series - Extreme Front Bumper"
click at [603, 506] on select "Choose Options WITH Expanded Metal in Center Grill WITHOUT Expanded Metal in Ce…" at bounding box center [599, 504] width 176 height 24
drag, startPoint x: 764, startPoint y: 451, endPoint x: 712, endPoint y: 428, distance: 57.1
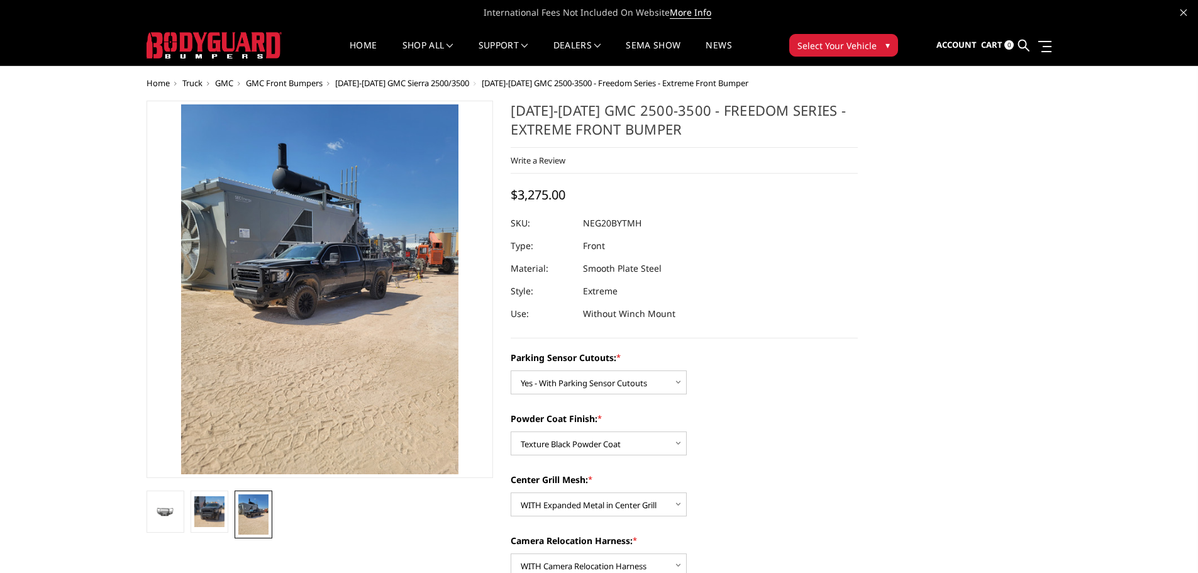
click at [764, 451] on div "Powder Coat Finish: * Choose Options Bare Metal Texture Black Powder Coat" at bounding box center [684, 433] width 347 height 43
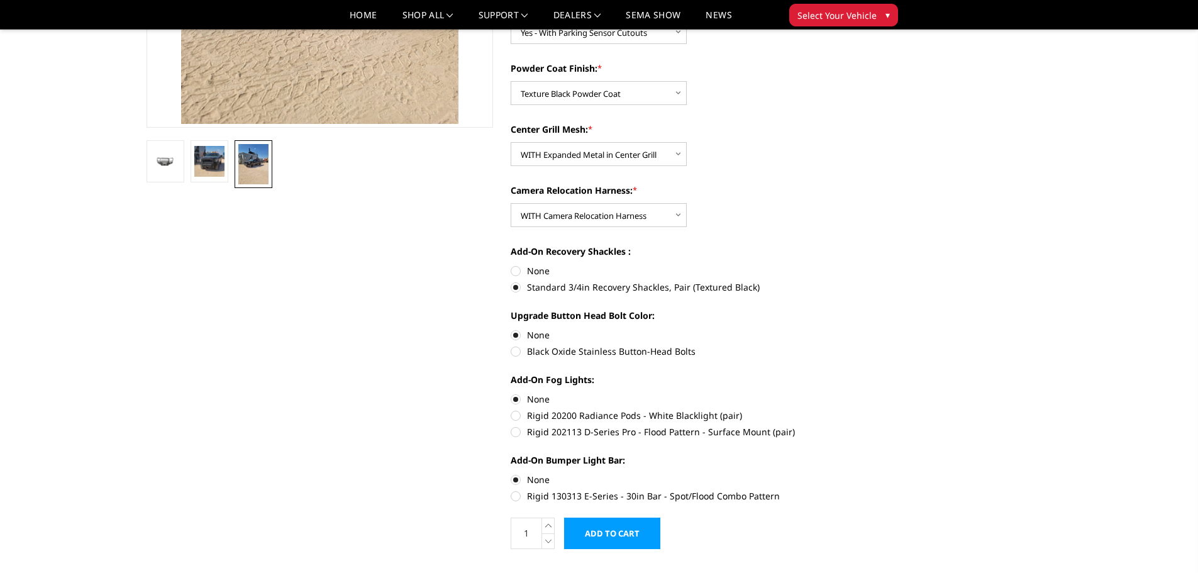
scroll to position [314, 0]
click at [540, 267] on label "None" at bounding box center [684, 269] width 347 height 13
click at [511, 263] on input "None" at bounding box center [511, 263] width 1 height 1
radio input "true"
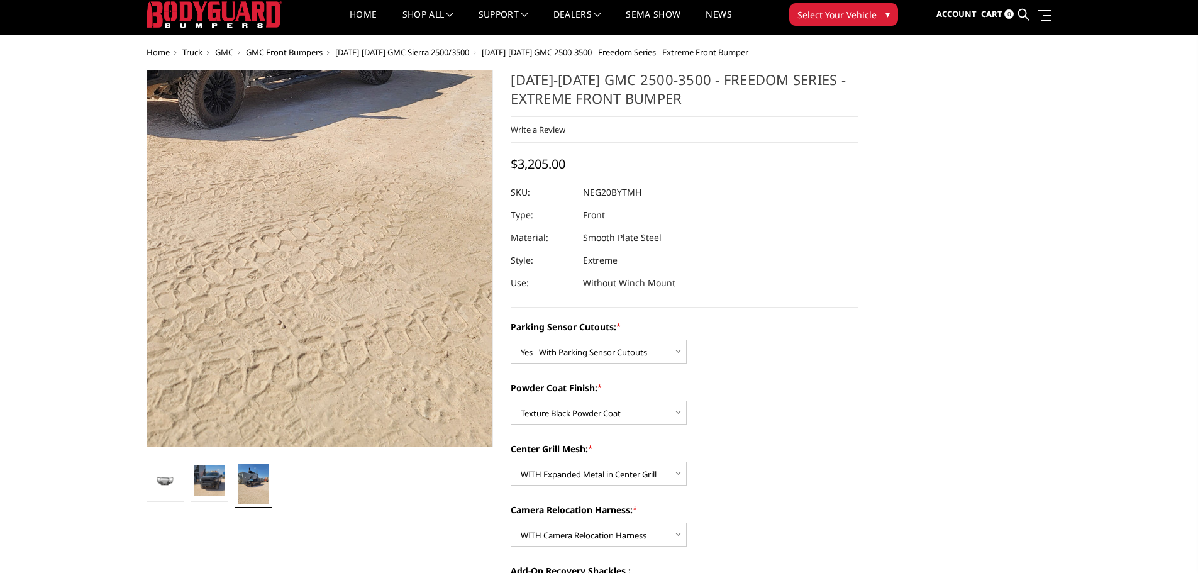
scroll to position [0, 0]
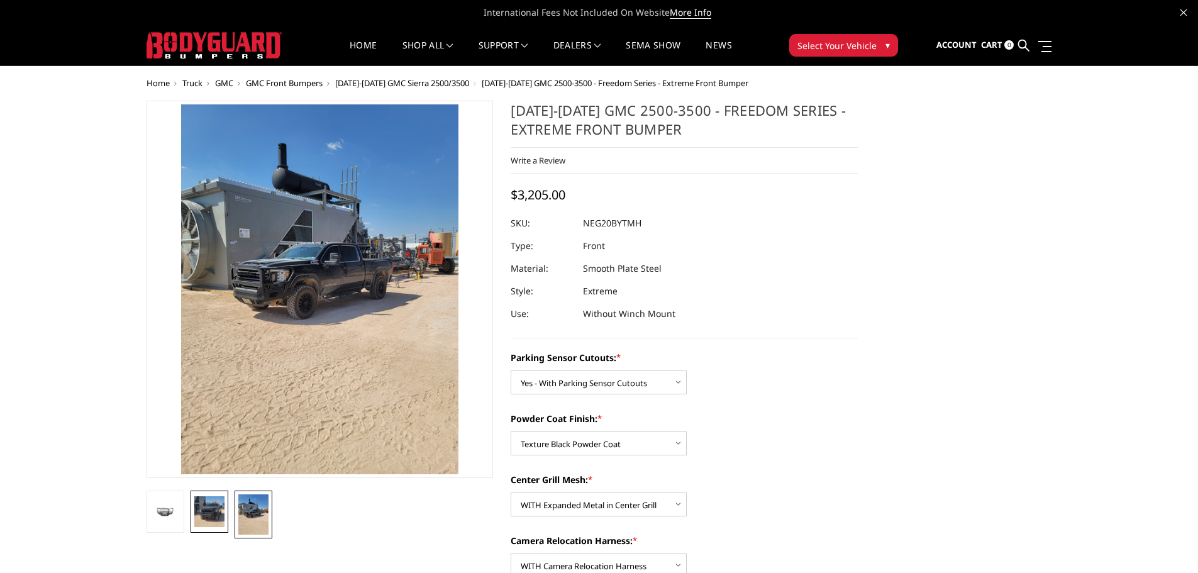
click at [211, 523] on img at bounding box center [209, 511] width 30 height 30
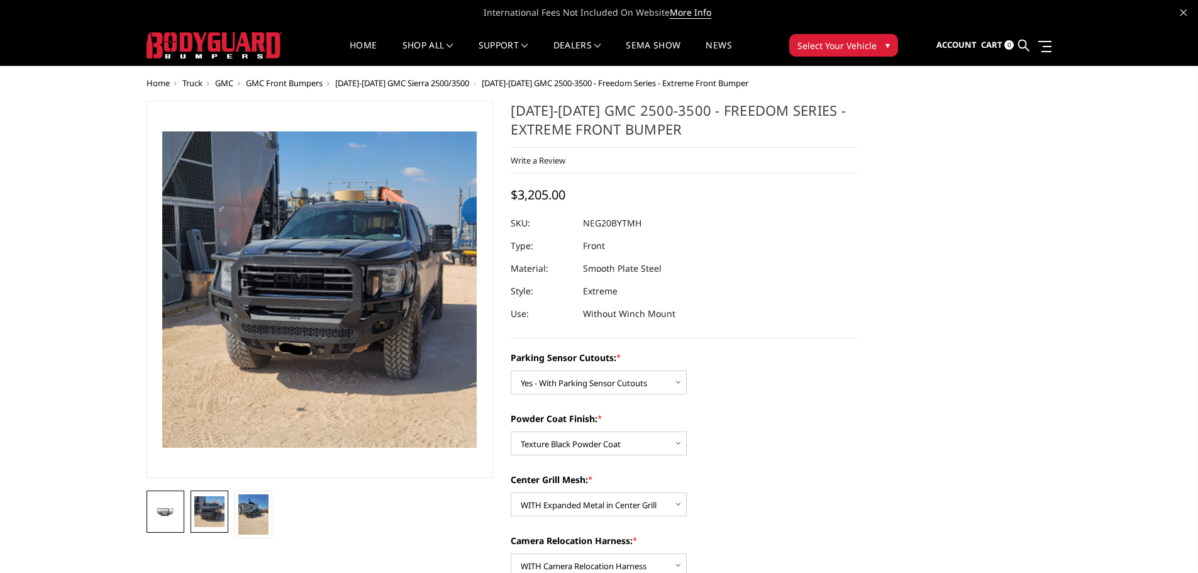
click at [161, 512] on img at bounding box center [165, 512] width 30 height 14
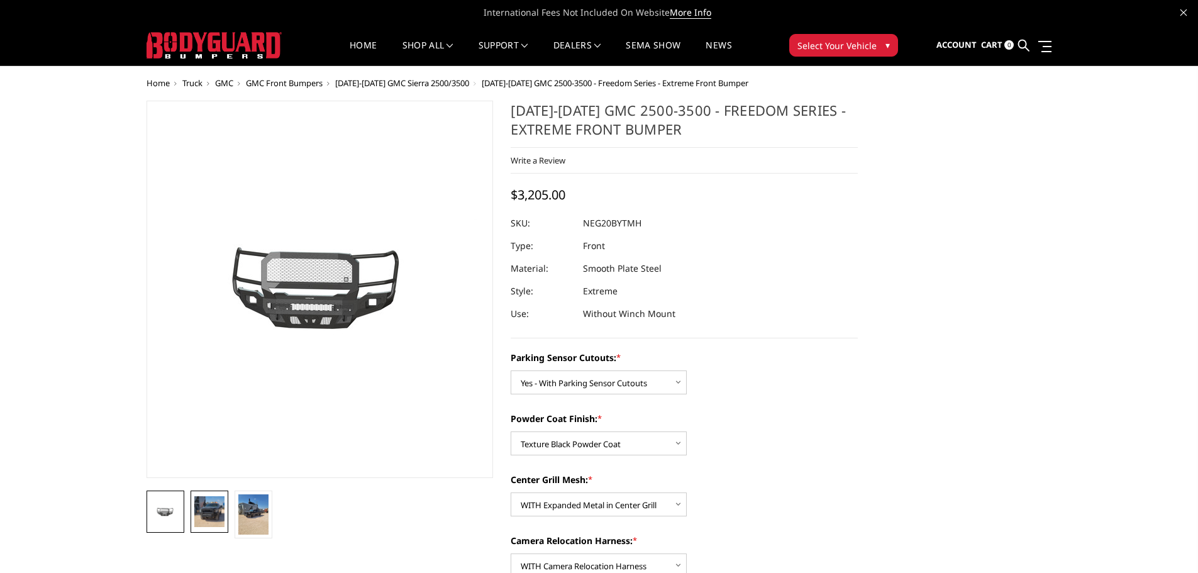
click at [205, 505] on img at bounding box center [209, 511] width 30 height 30
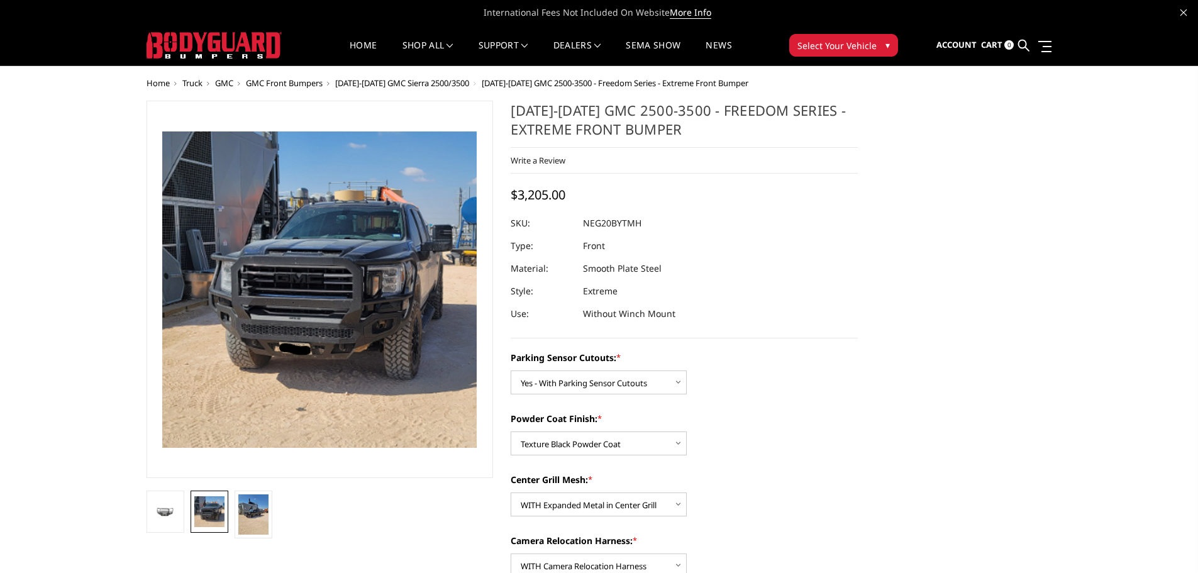
click at [545, 196] on span "$3,205.00" at bounding box center [538, 194] width 55 height 17
copy span "3,205.00"
click at [614, 221] on dd "NEG20BYTMH" at bounding box center [612, 223] width 58 height 23
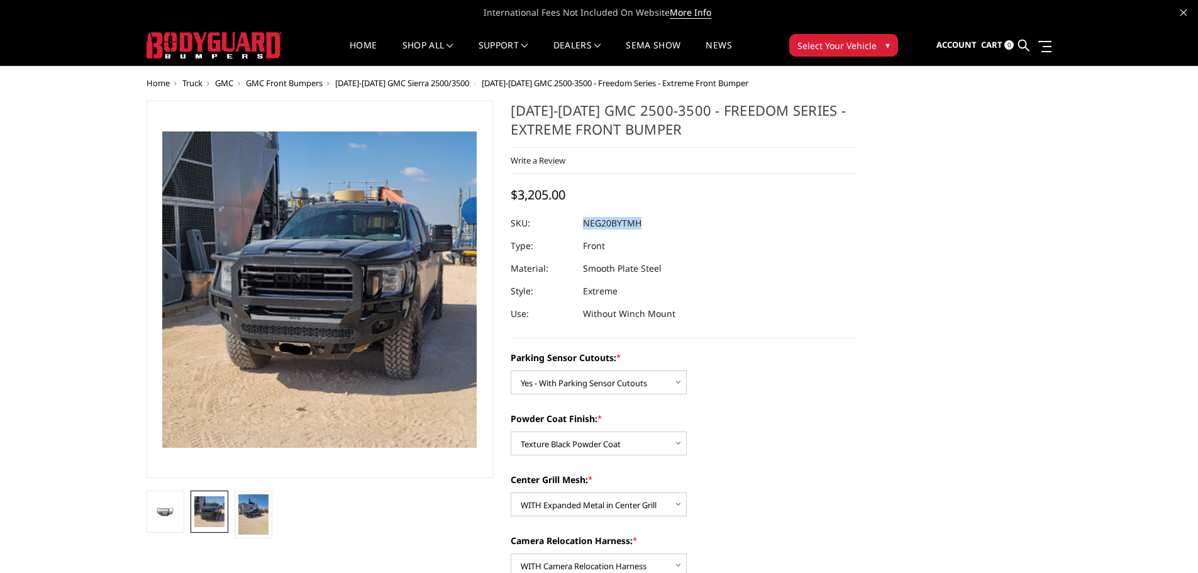
copy dd "NEG20BYTMH"
